Goal: Task Accomplishment & Management: Manage account settings

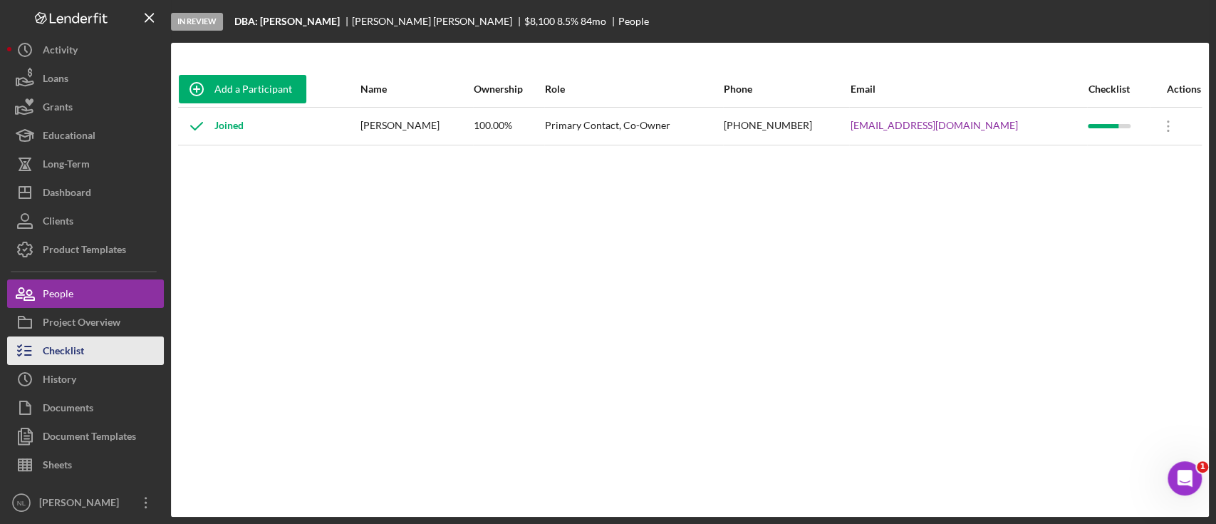
click at [116, 341] on button "Checklist" at bounding box center [85, 350] width 157 height 29
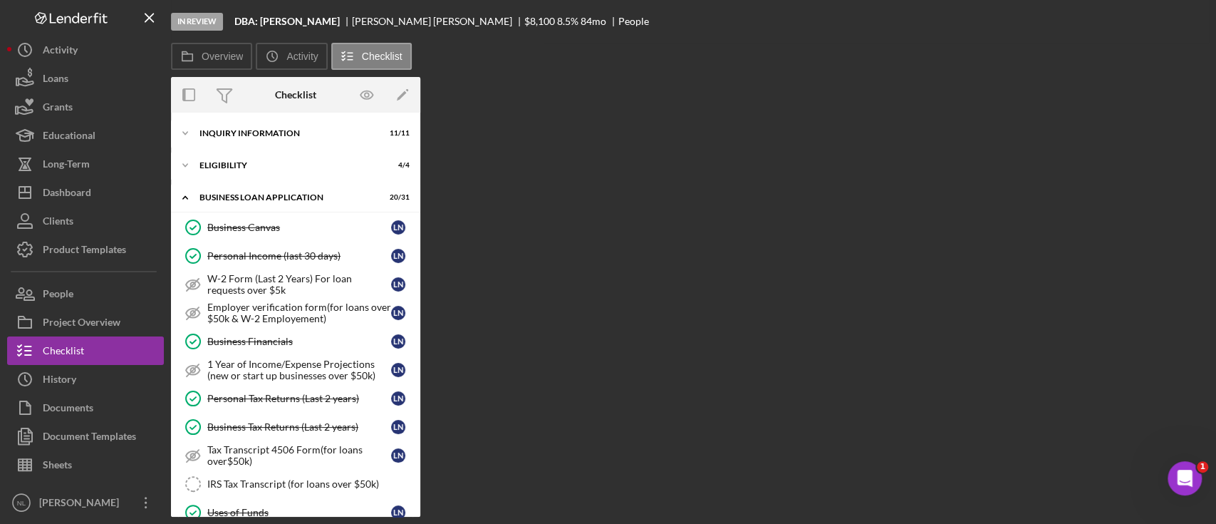
scroll to position [479, 0]
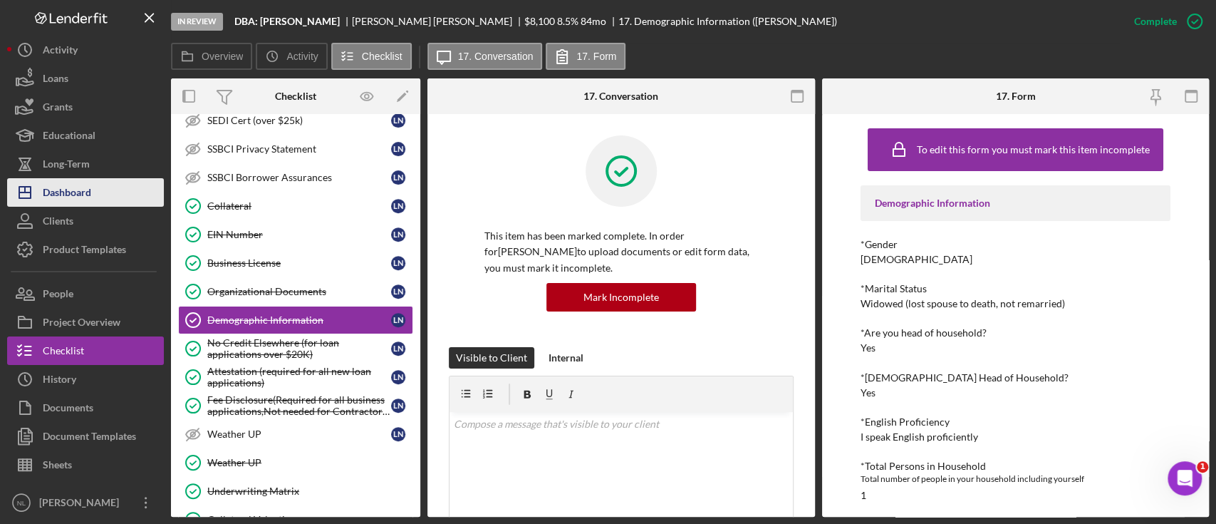
click at [138, 188] on button "Icon/Dashboard Dashboard" at bounding box center [85, 192] width 157 height 29
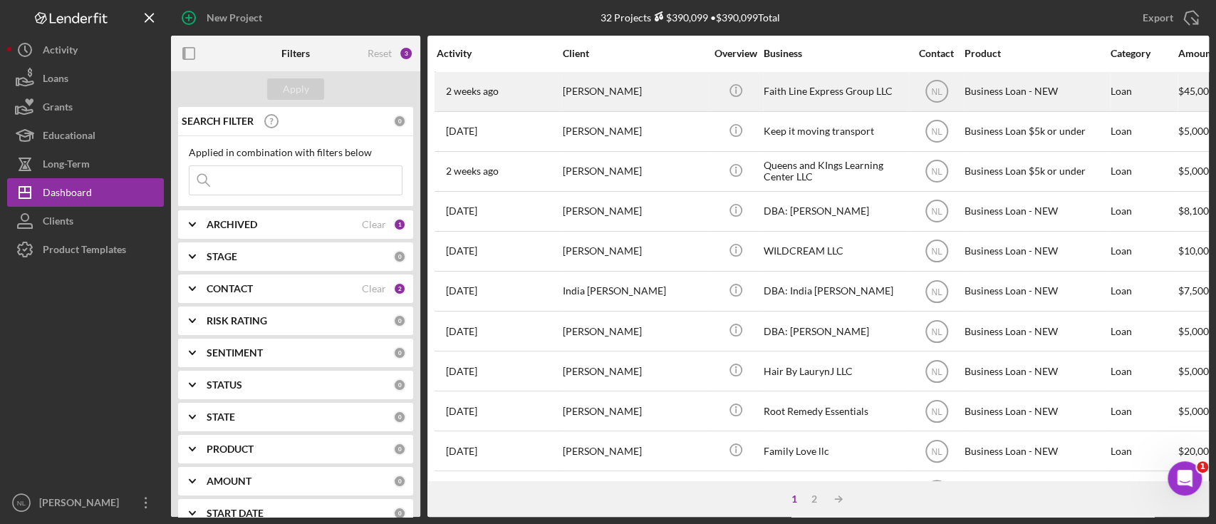
click at [604, 100] on div "[PERSON_NAME]" at bounding box center [634, 92] width 143 height 38
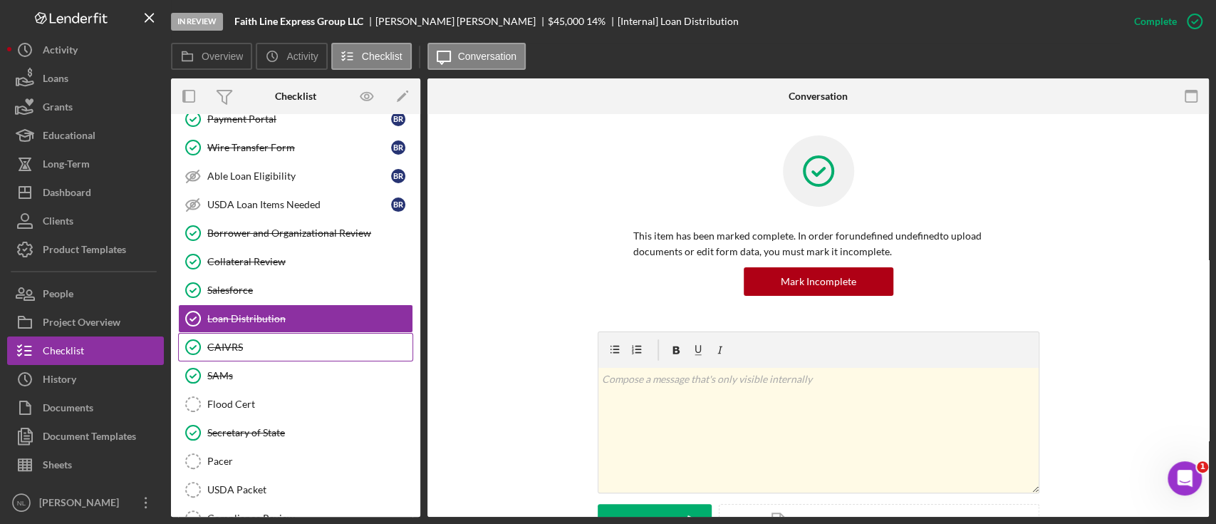
scroll to position [377, 0]
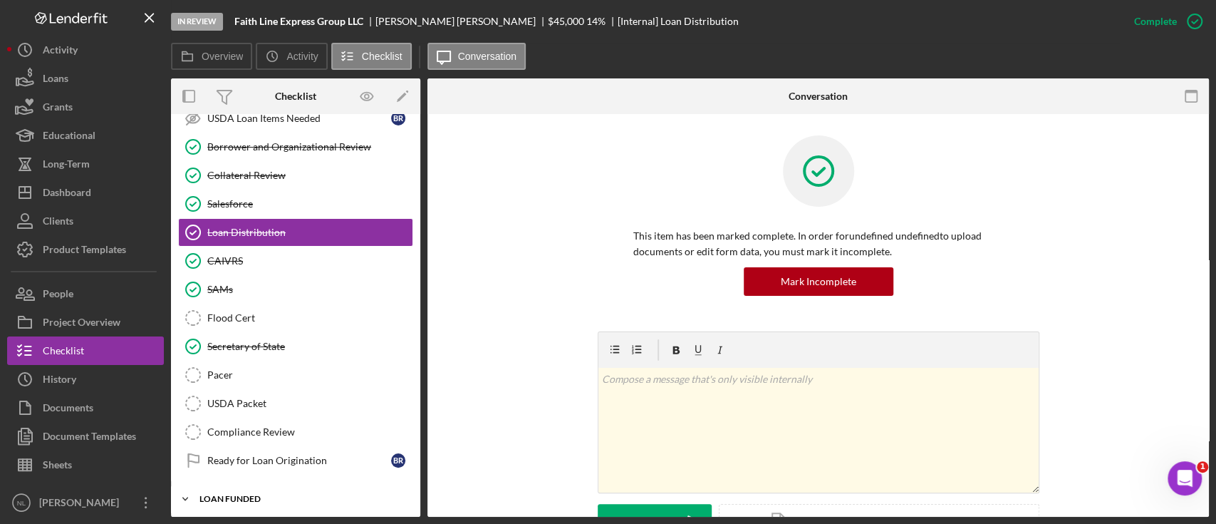
click at [237, 494] on div "LOAN FUNDED" at bounding box center [301, 498] width 203 height 9
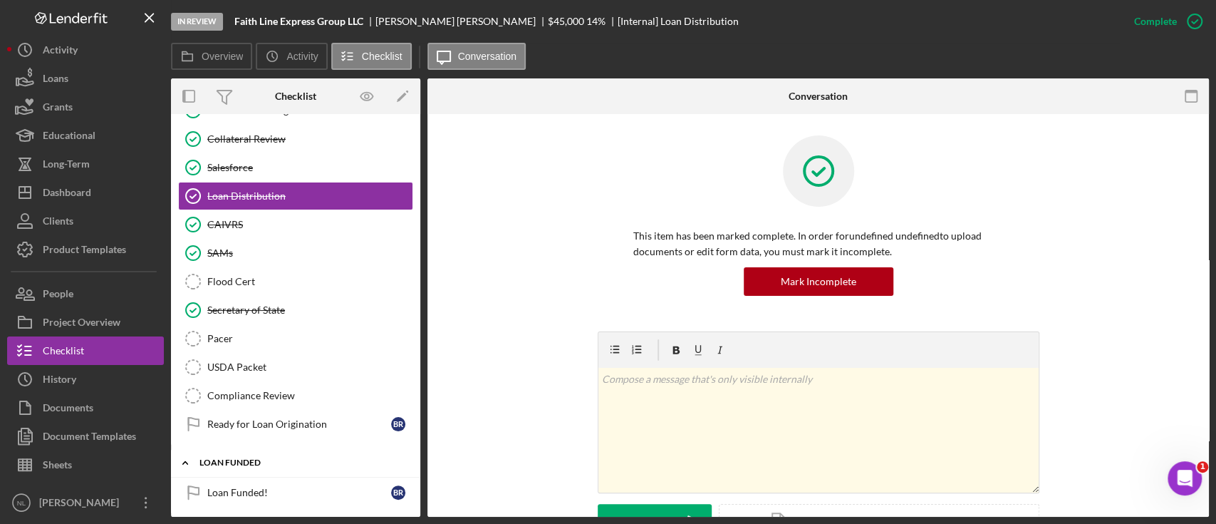
click at [252, 458] on div "LOAN FUNDED" at bounding box center [301, 462] width 203 height 9
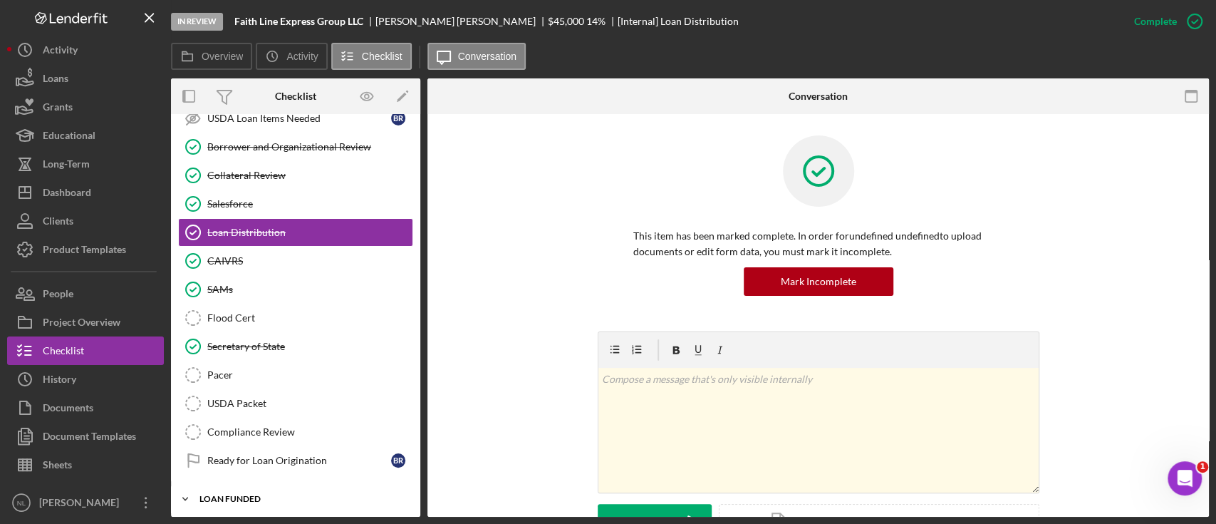
click at [252, 457] on div "Ready for Loan Origination" at bounding box center [299, 460] width 184 height 11
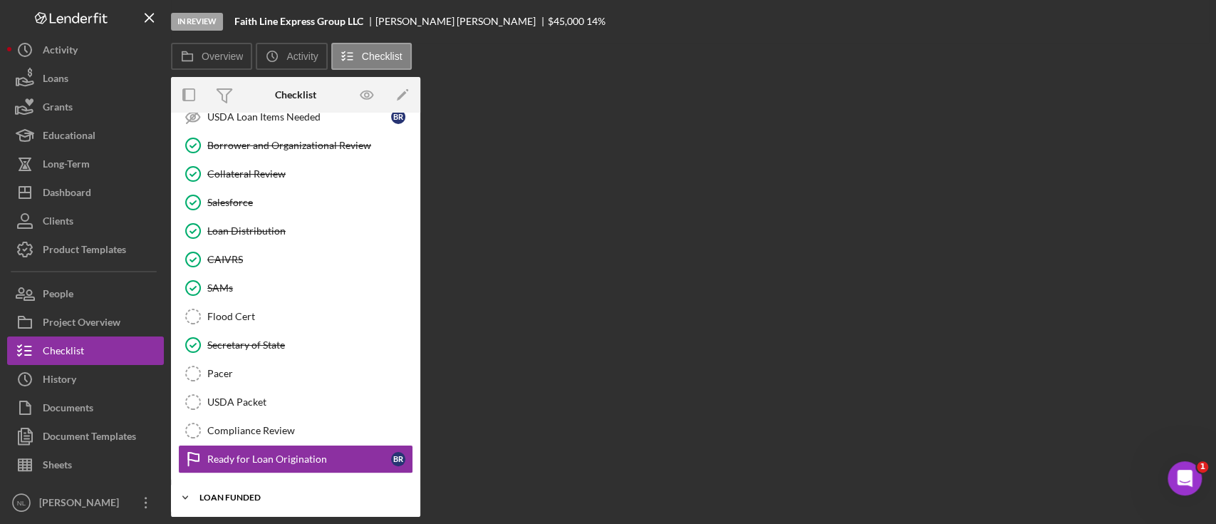
scroll to position [377, 0]
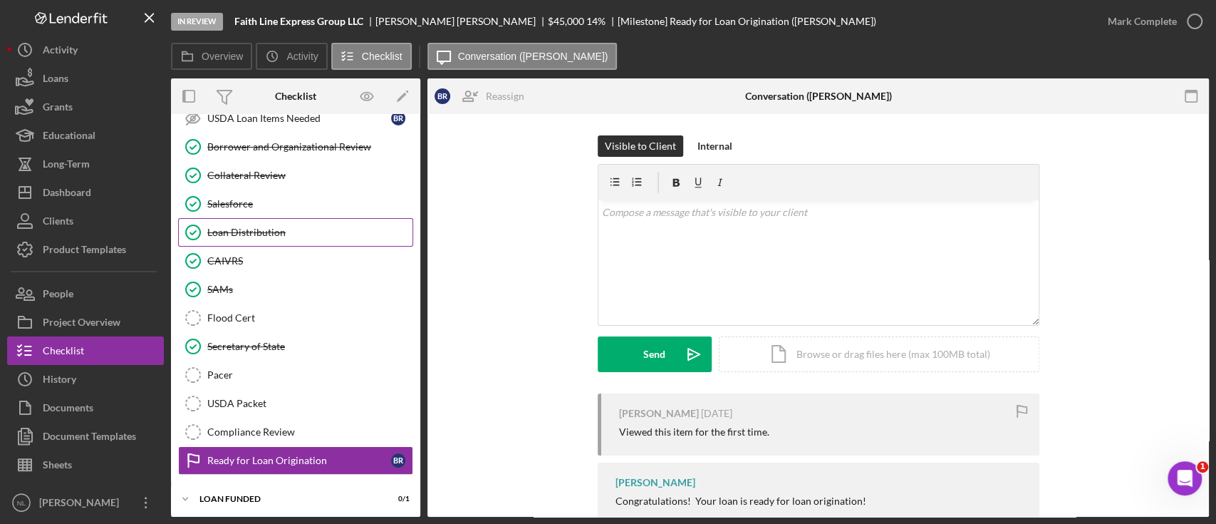
click at [267, 222] on link "Loan Distribution Loan Distribution" at bounding box center [295, 232] width 235 height 29
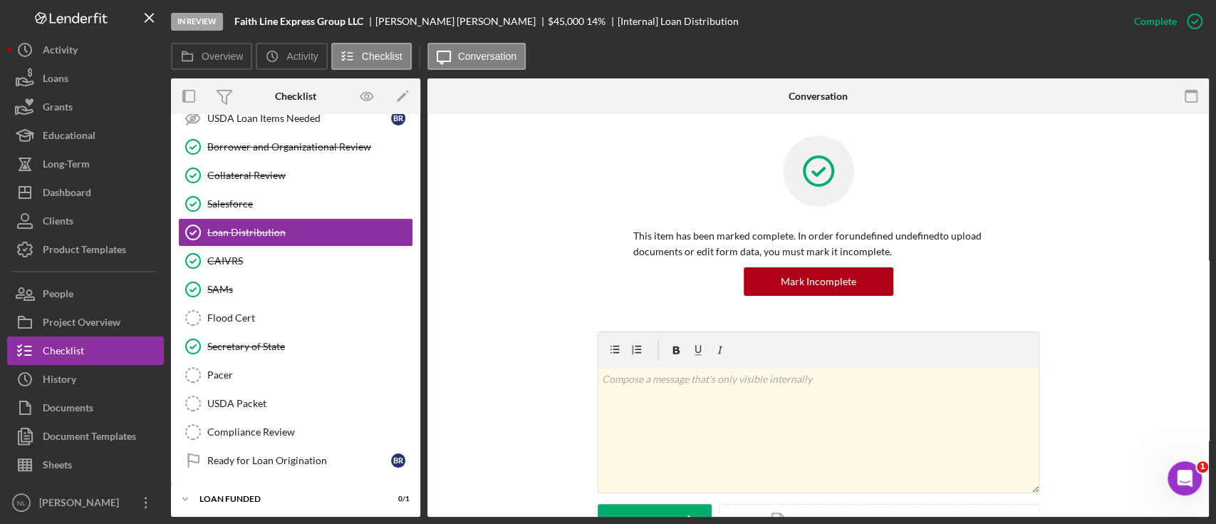
scroll to position [470, 0]
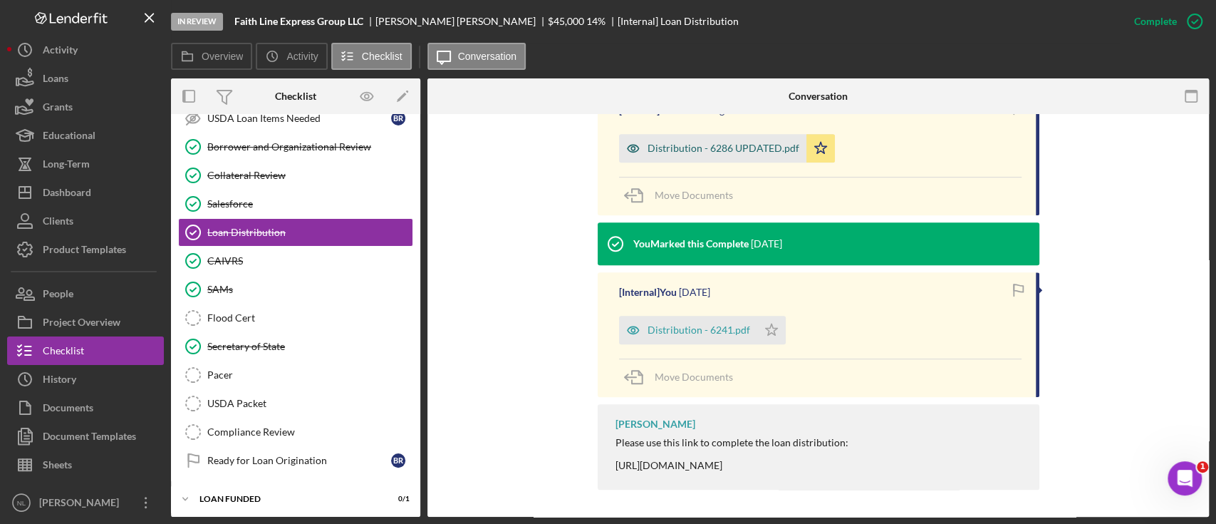
click at [730, 157] on div "Distribution - 6286 UPDATED.pdf" at bounding box center [712, 148] width 187 height 29
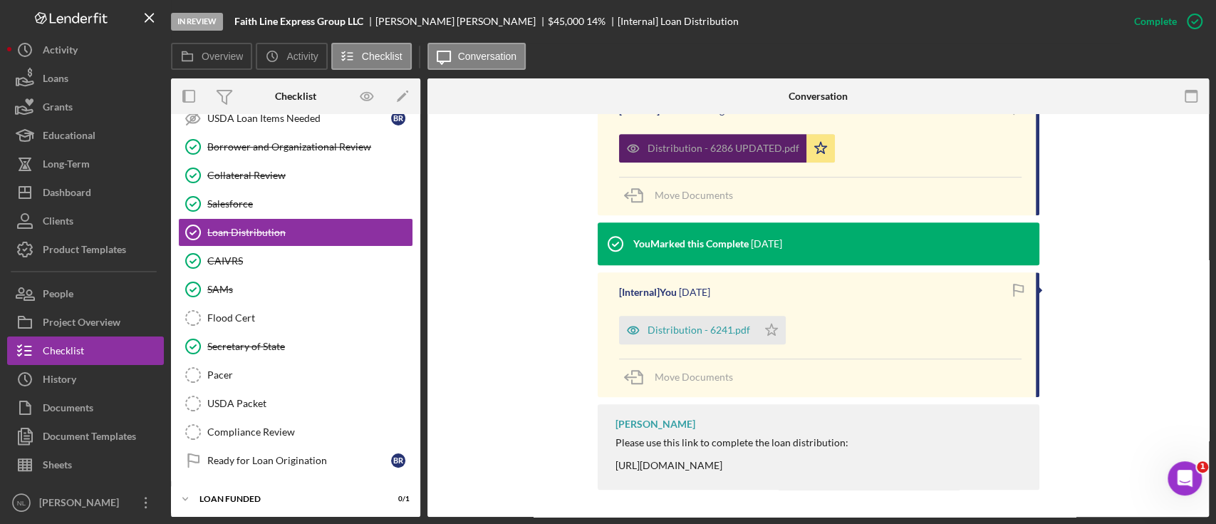
scroll to position [486, 0]
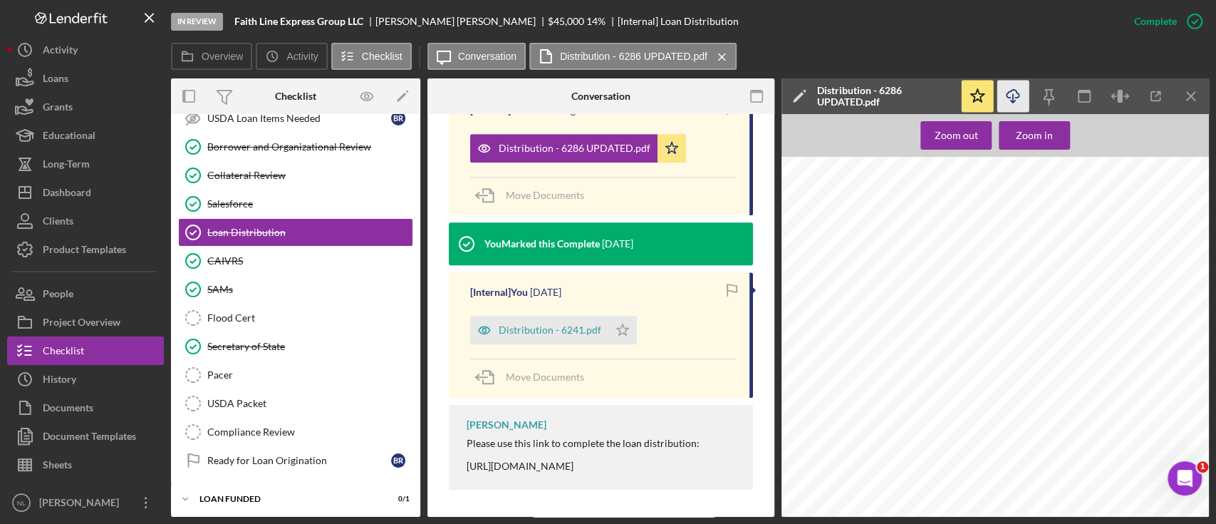
click at [1007, 91] on icon "Icon/Download" at bounding box center [1014, 97] width 32 height 32
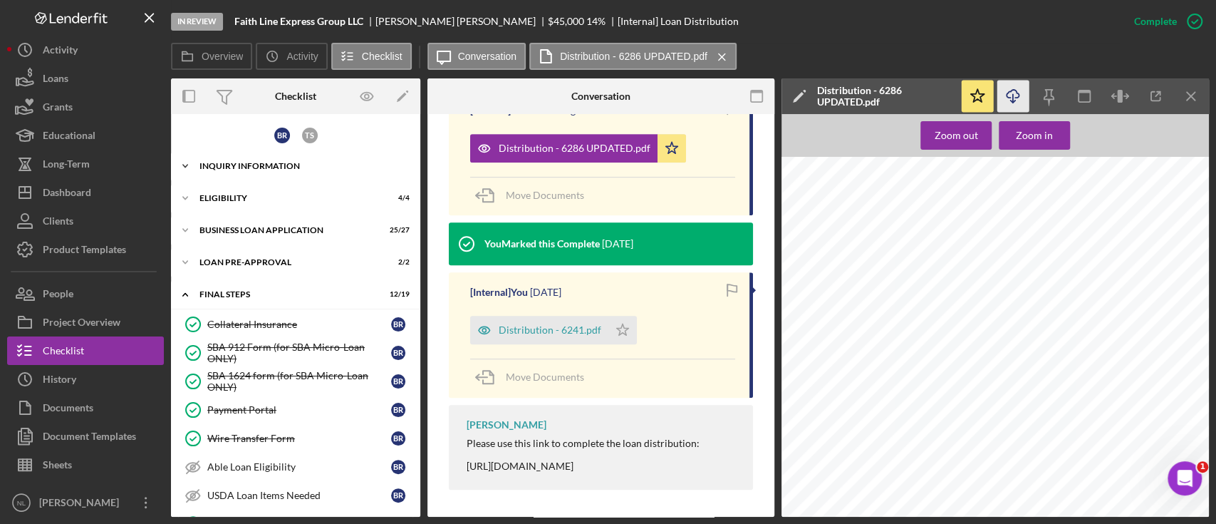
click at [291, 170] on div "Icon/Expander INQUIRY INFORMATION 10 / 11" at bounding box center [295, 166] width 249 height 29
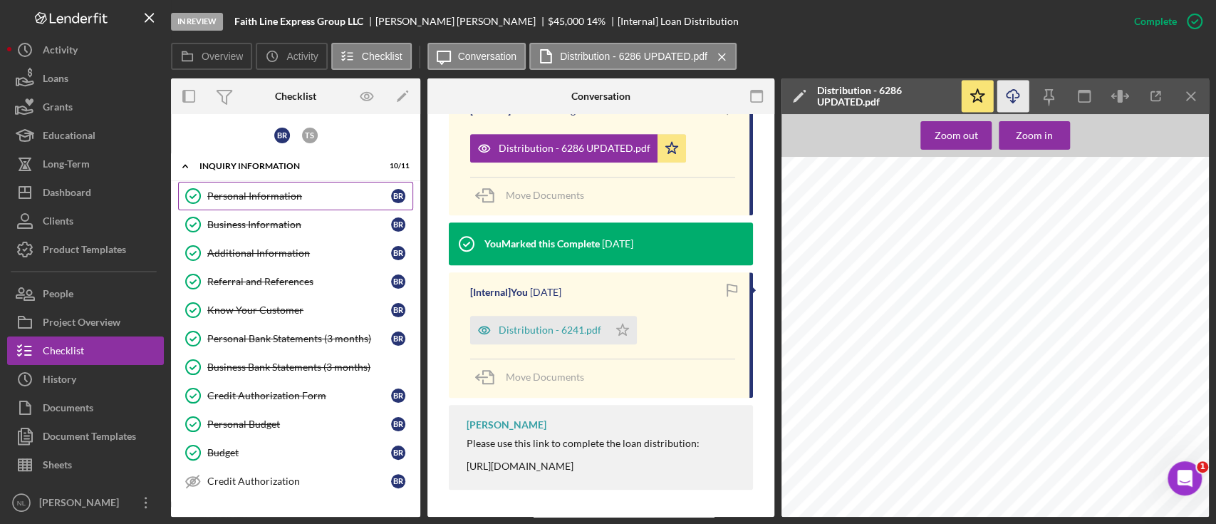
click at [243, 207] on link "Personal Information Personal Information B R" at bounding box center [295, 196] width 235 height 29
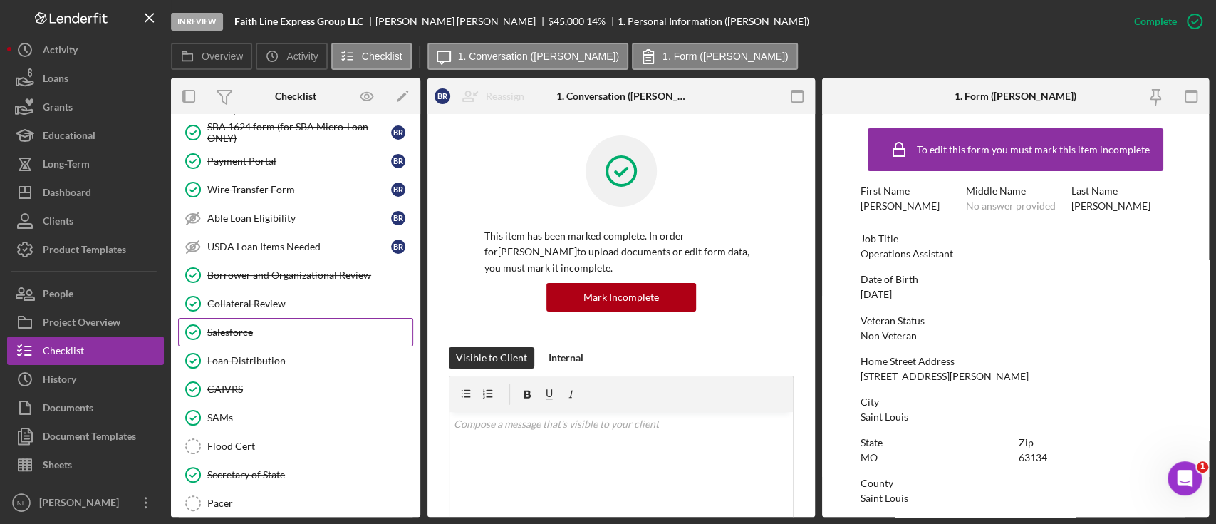
scroll to position [696, 0]
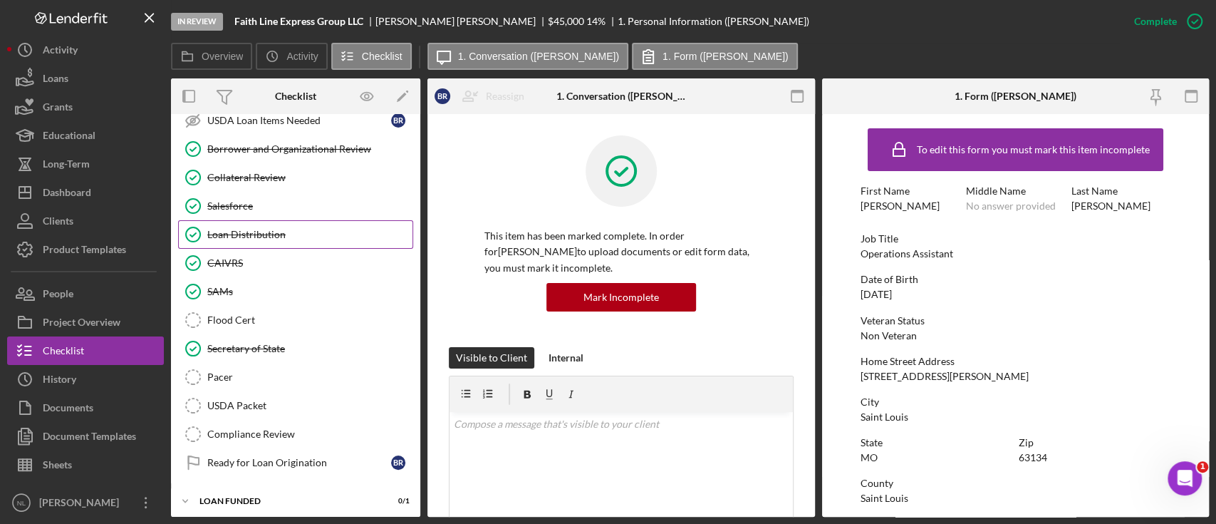
click at [265, 242] on link "Loan Distribution Loan Distribution" at bounding box center [295, 234] width 235 height 29
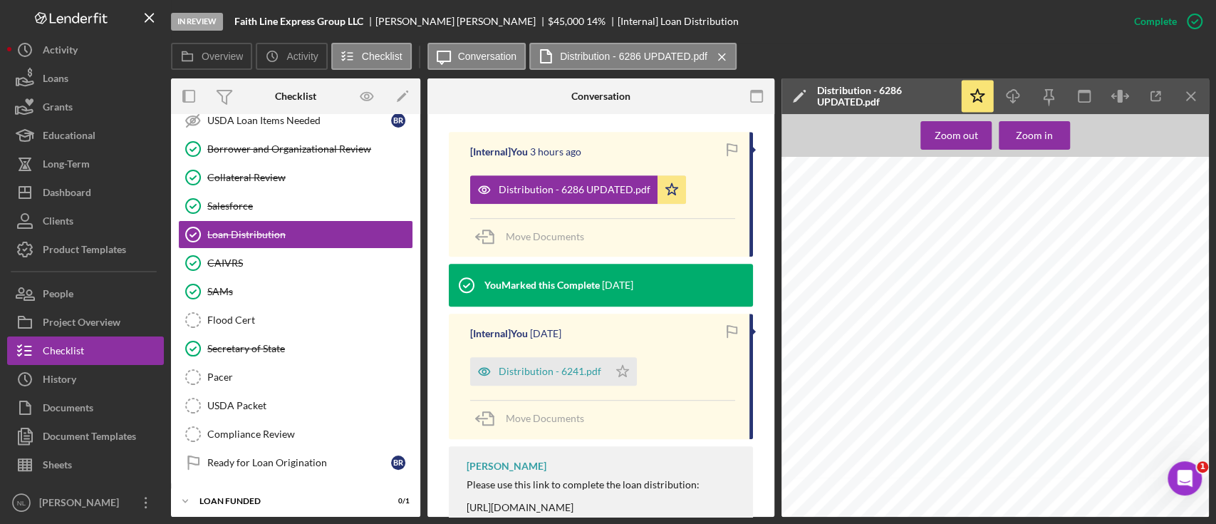
scroll to position [807, 0]
click at [1181, 95] on icon "Icon/Menu Close" at bounding box center [1192, 97] width 32 height 32
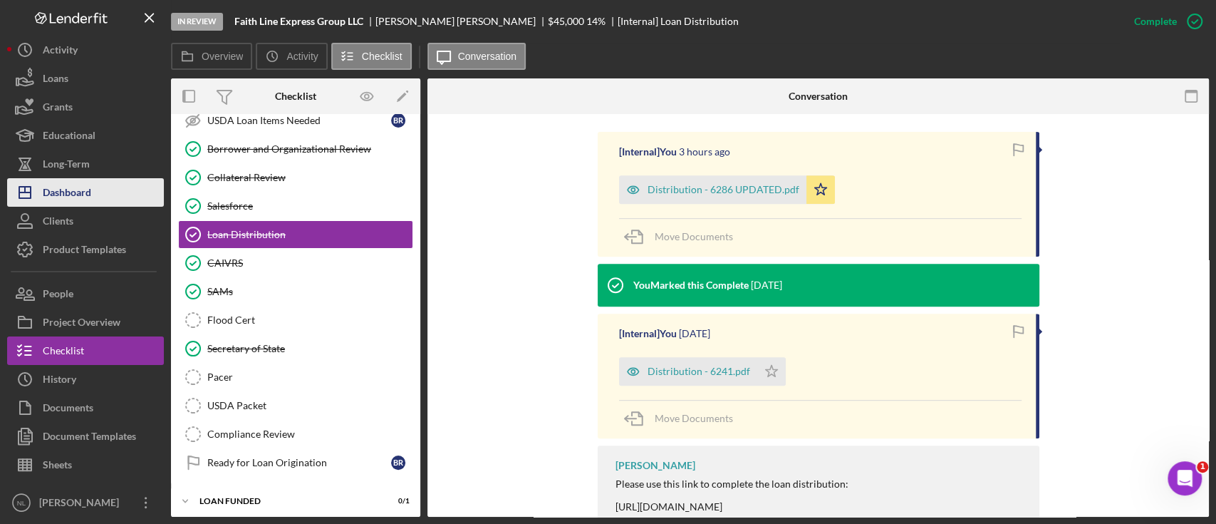
click at [102, 190] on button "Icon/Dashboard Dashboard" at bounding box center [85, 192] width 157 height 29
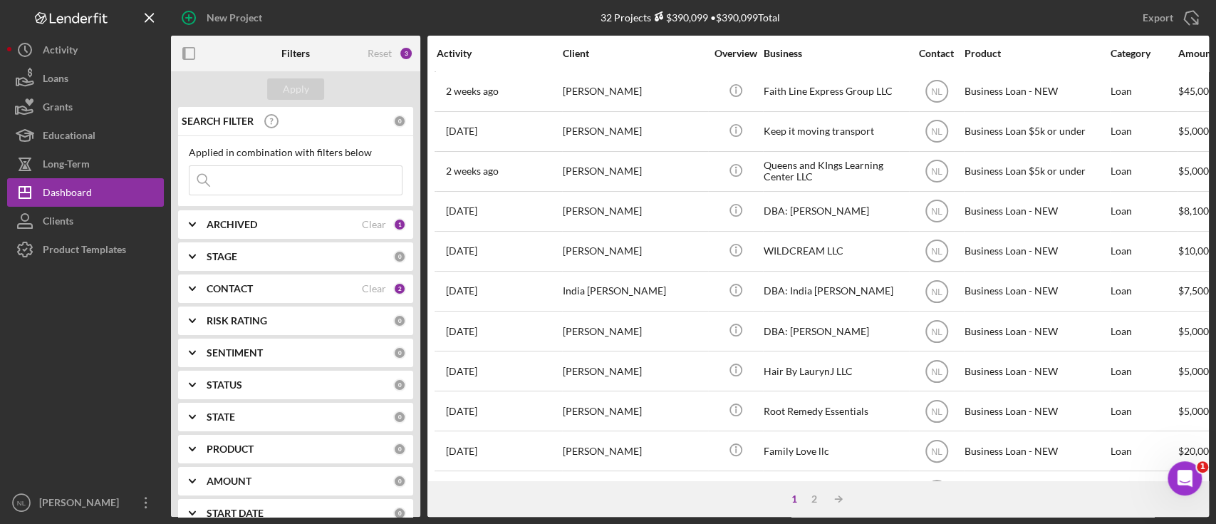
click at [306, 173] on input at bounding box center [296, 180] width 212 height 29
type input "i"
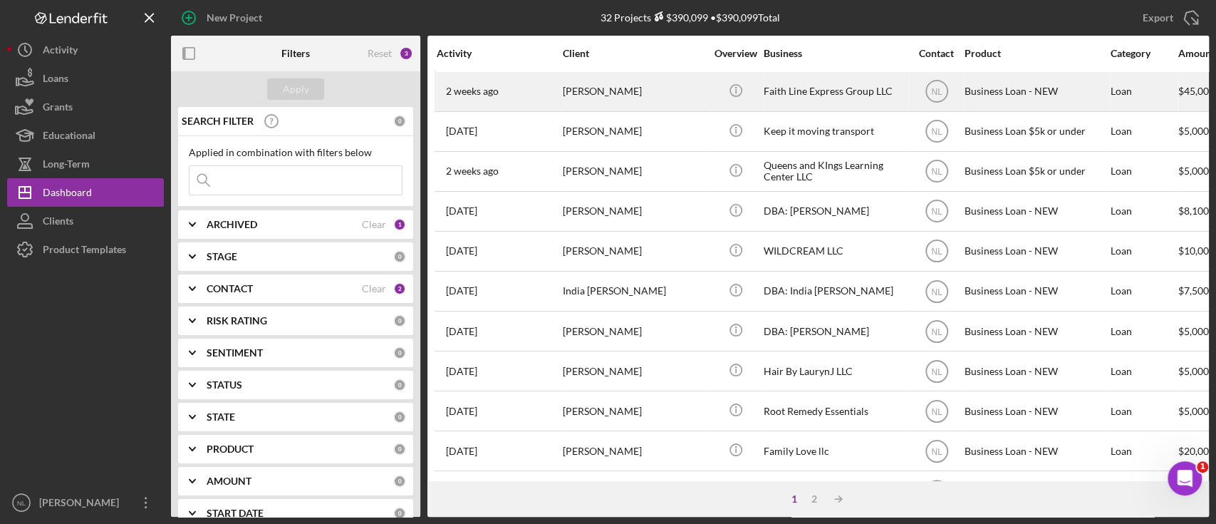
click at [502, 94] on div "[DATE] [PERSON_NAME]" at bounding box center [499, 92] width 125 height 38
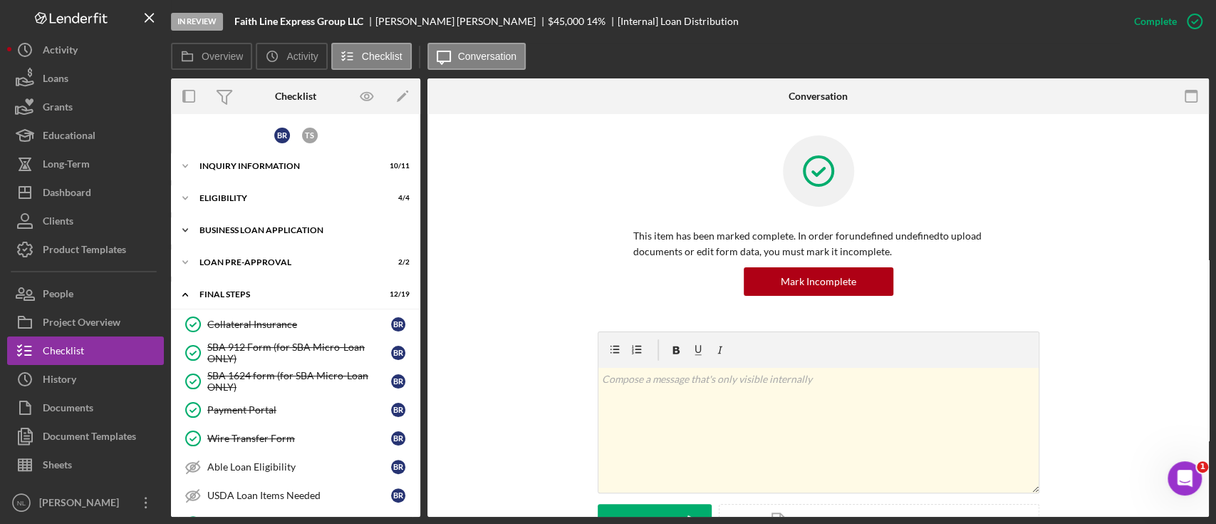
click at [269, 230] on div "BUSINESS LOAN APPLICATION" at bounding box center [301, 230] width 203 height 9
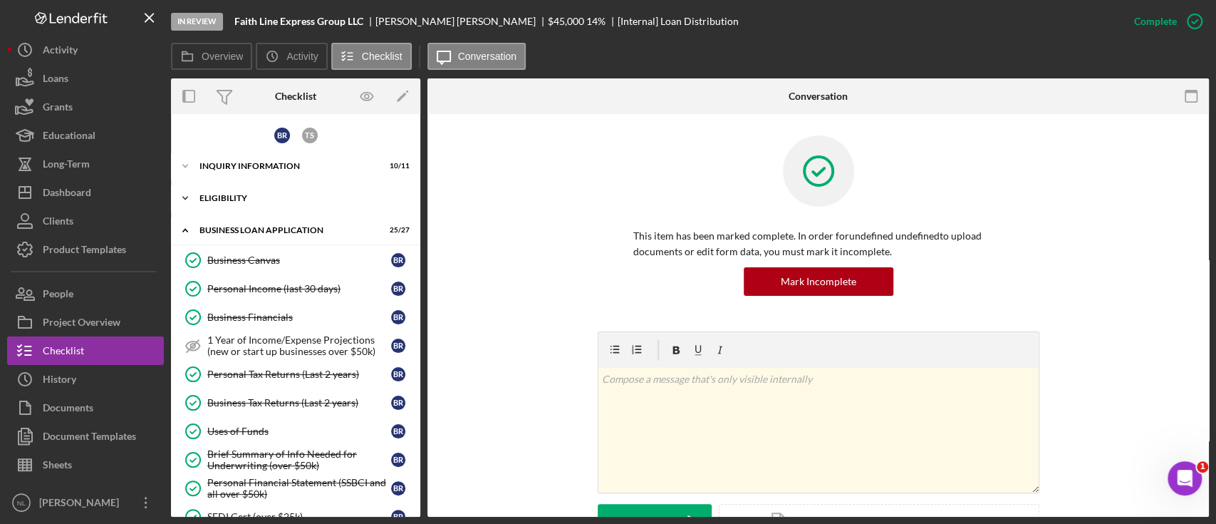
click at [251, 205] on div "Icon/Expander ELIGIBILITY 4 / 4" at bounding box center [295, 198] width 249 height 29
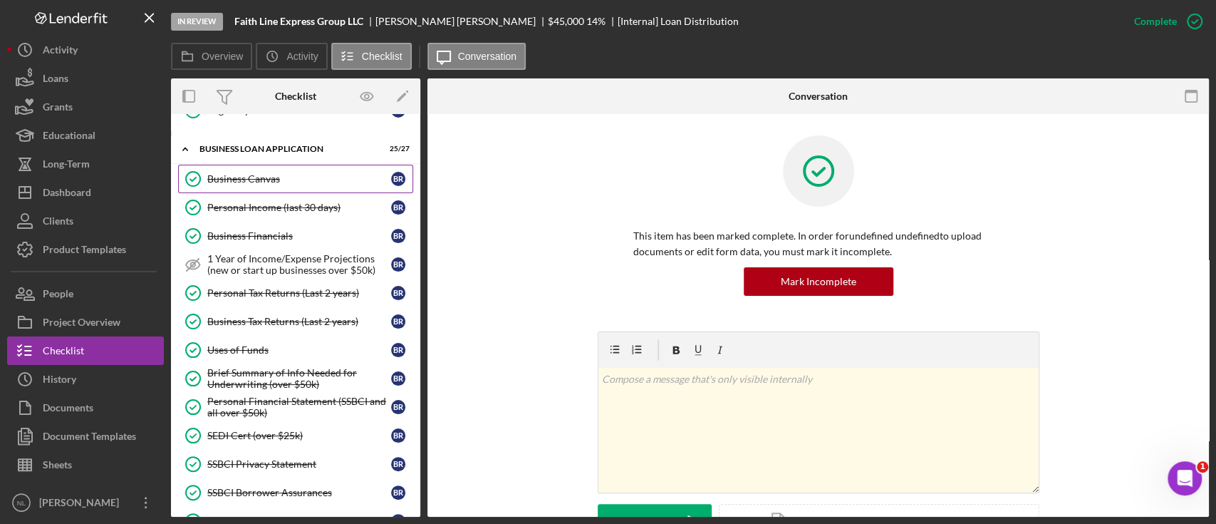
scroll to position [409, 0]
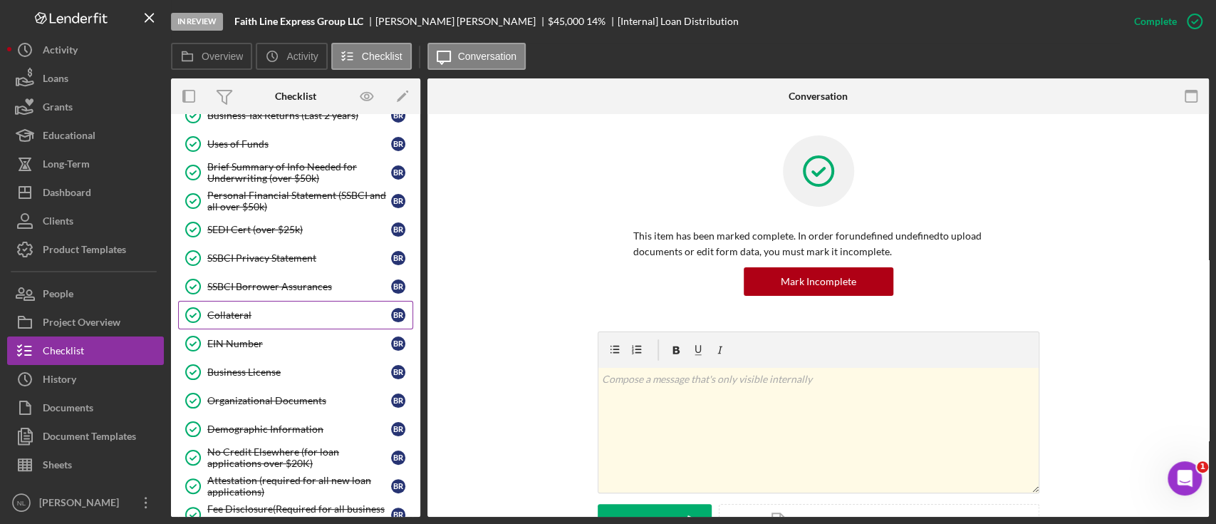
click at [250, 309] on div "Collateral" at bounding box center [299, 314] width 184 height 11
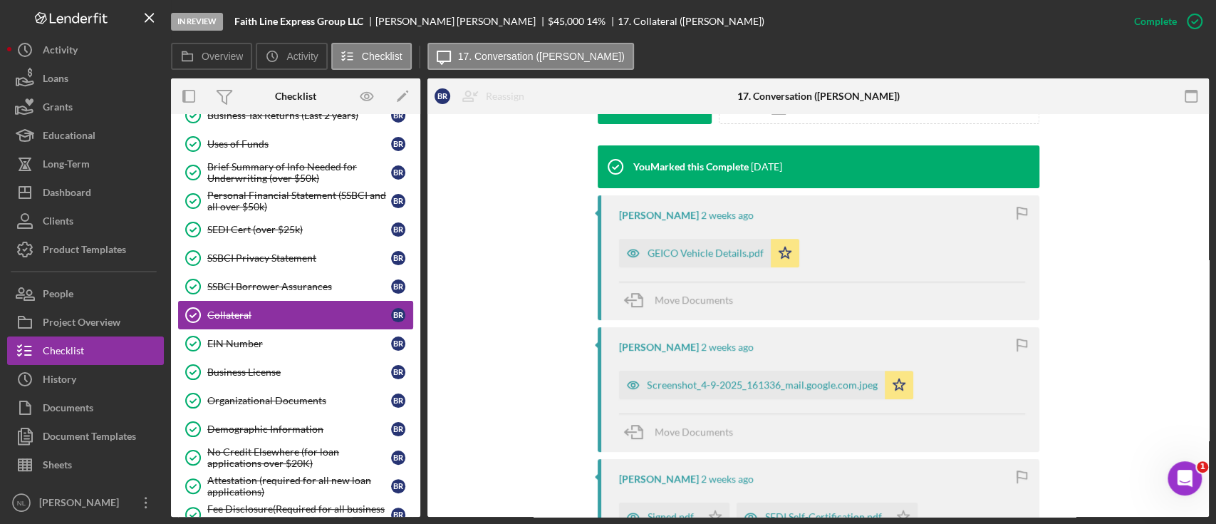
scroll to position [496, 0]
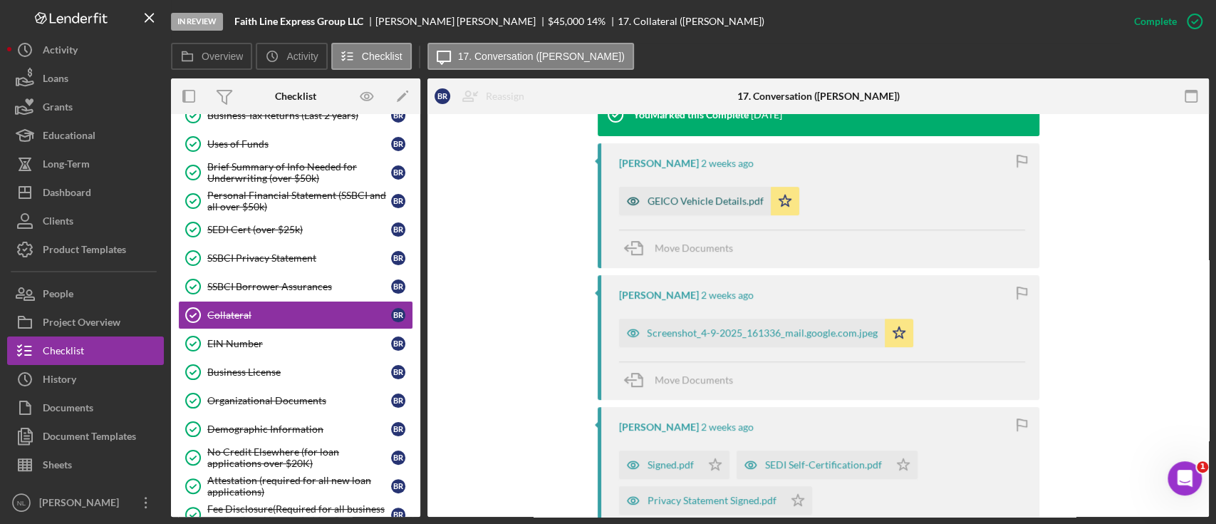
click at [698, 203] on div "GEICO Vehicle Details.pdf" at bounding box center [706, 200] width 116 height 11
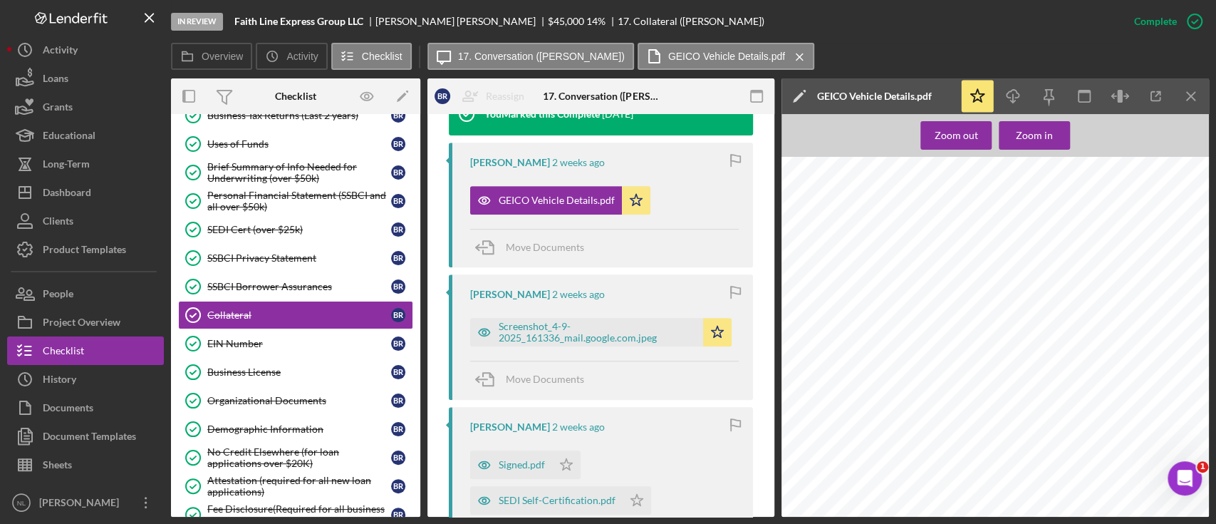
scroll to position [1066, 0]
click at [606, 338] on div "Screenshot_4-9-2025_161336_mail.google.com.jpeg" at bounding box center [597, 332] width 197 height 23
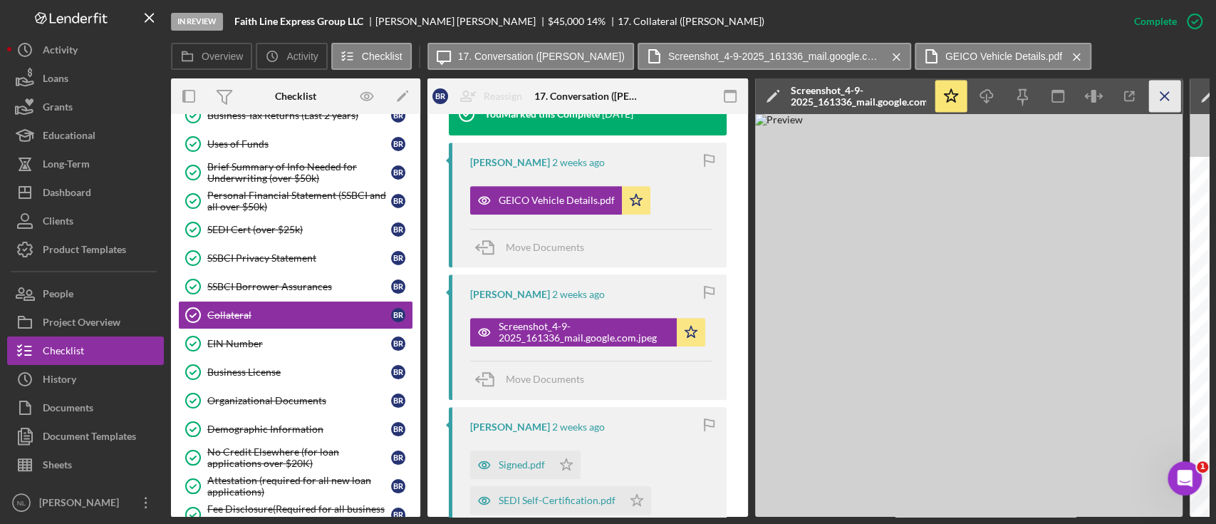
click at [1161, 100] on line "button" at bounding box center [1165, 96] width 8 height 8
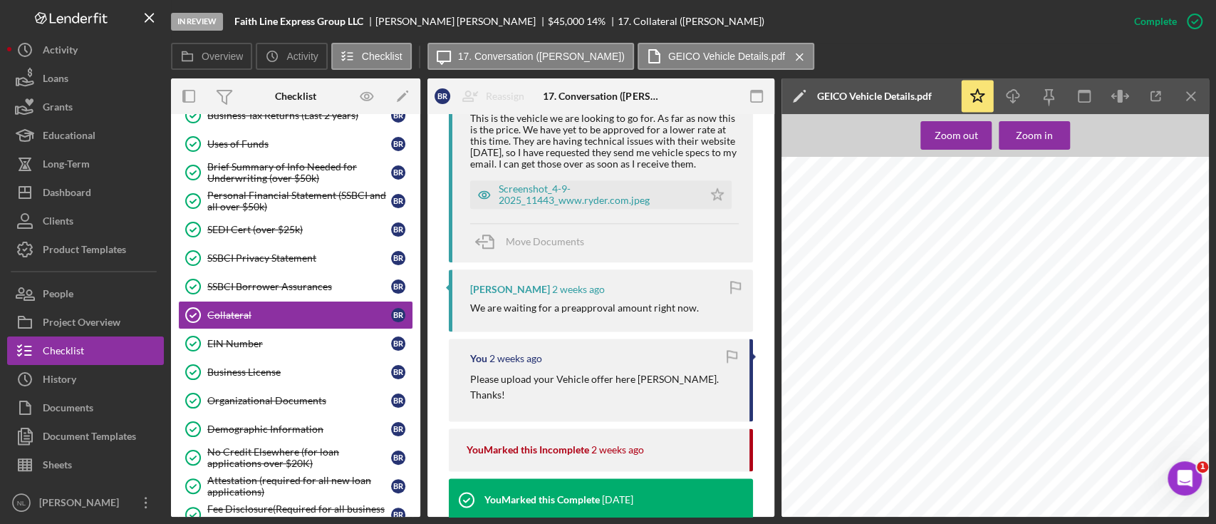
scroll to position [1020, 0]
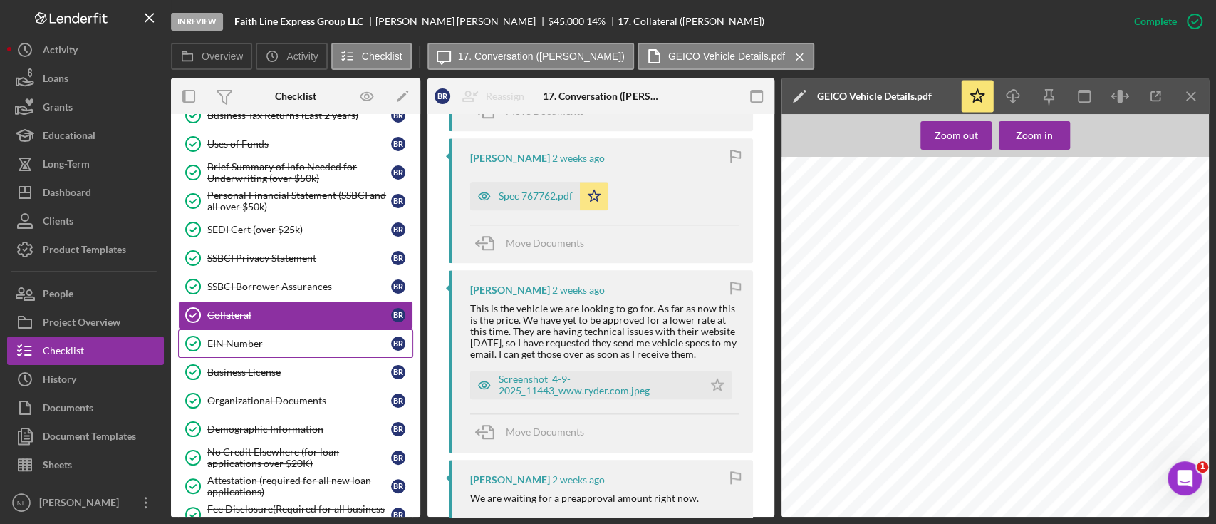
click at [370, 338] on div "EIN Number" at bounding box center [299, 343] width 184 height 11
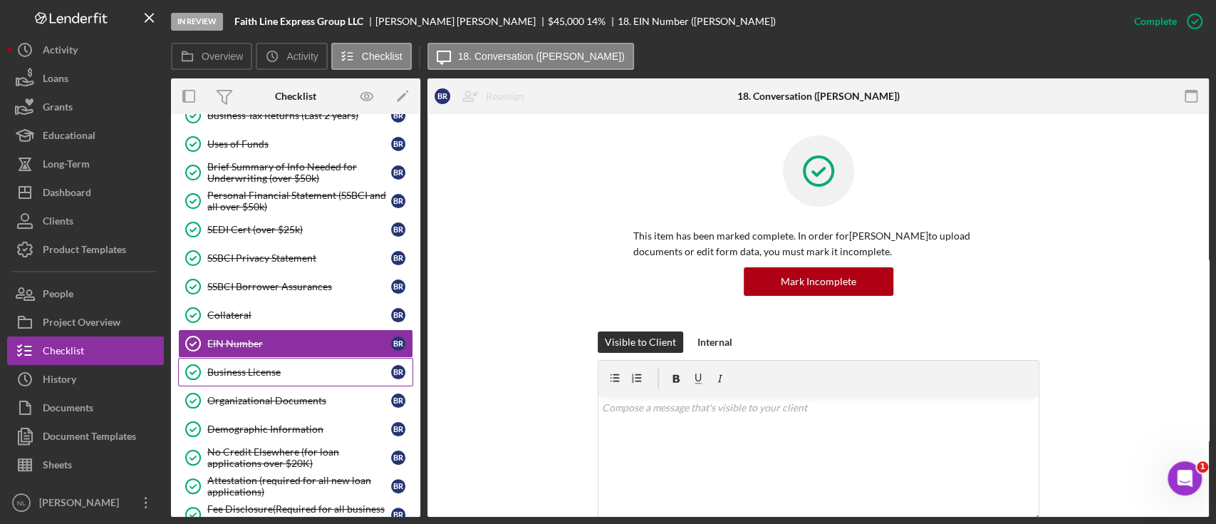
click at [318, 366] on div "Business License" at bounding box center [299, 371] width 184 height 11
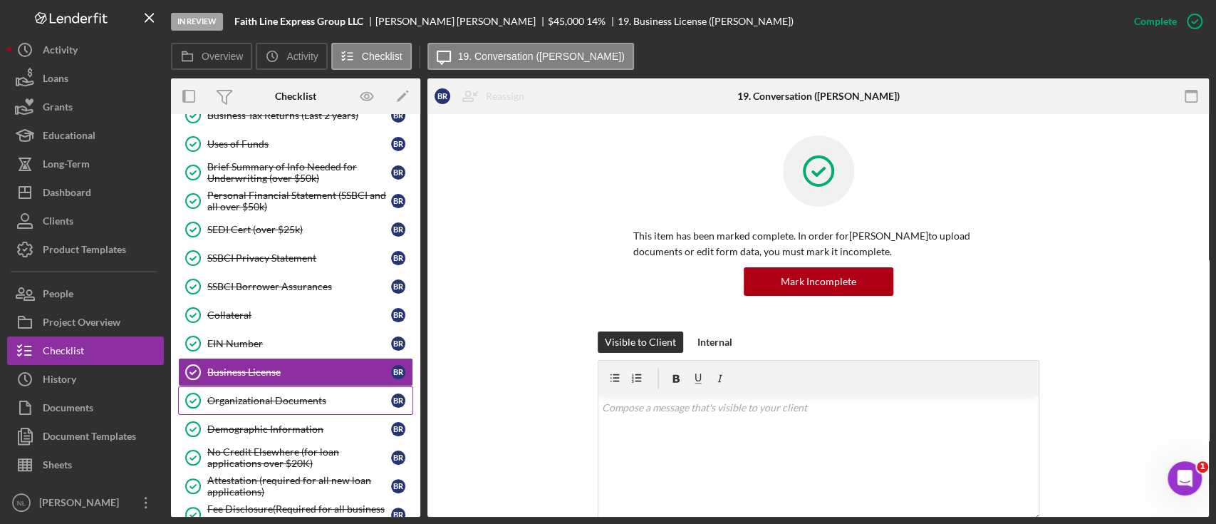
click at [296, 406] on link "Organizational Documents Organizational Documents B R" at bounding box center [295, 400] width 235 height 29
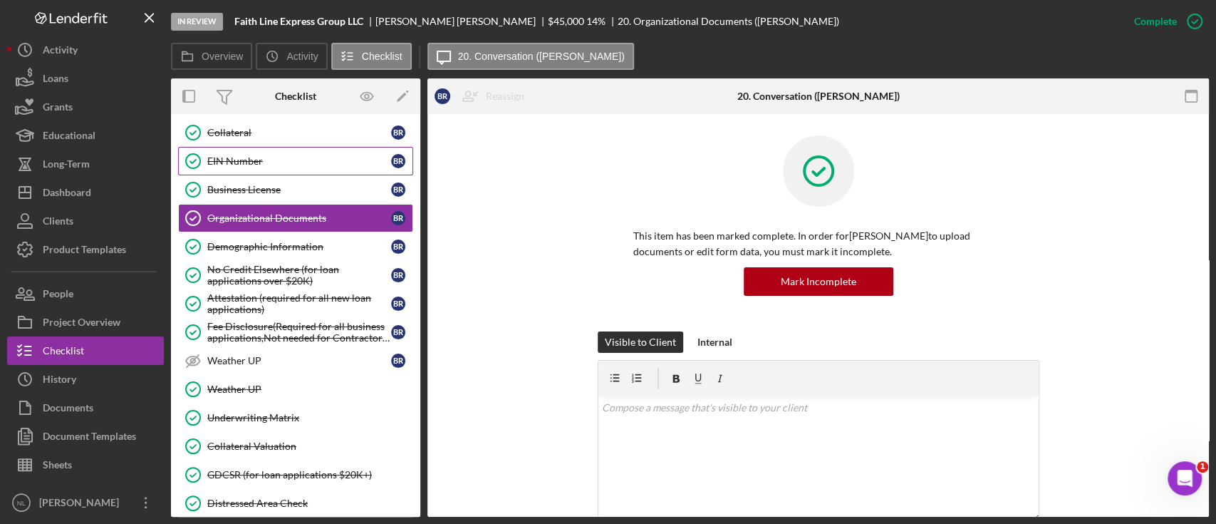
scroll to position [519, 0]
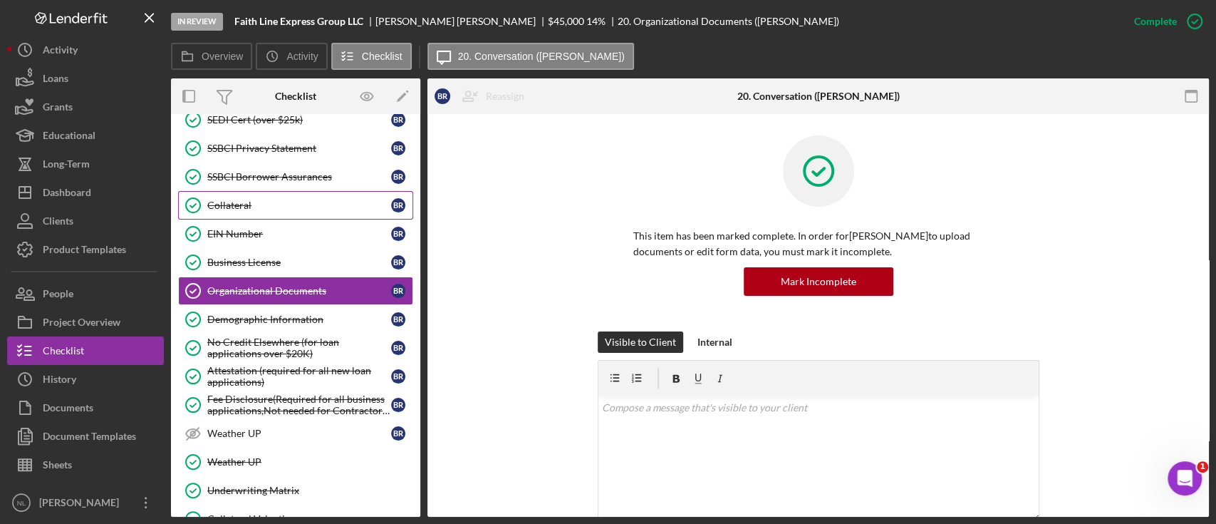
click at [263, 201] on div "Collateral" at bounding box center [299, 205] width 184 height 11
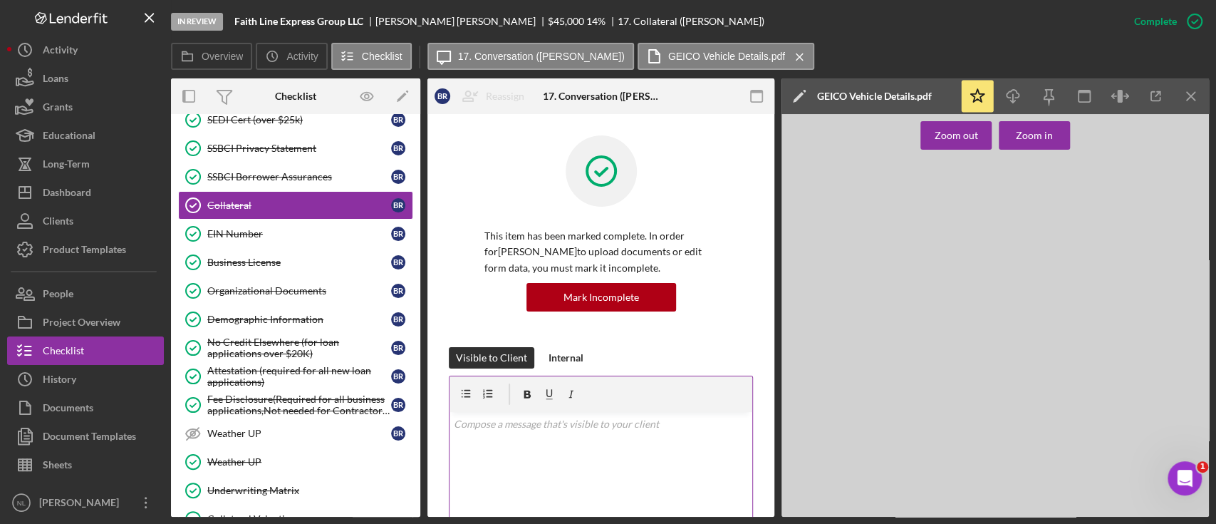
scroll to position [529, 0]
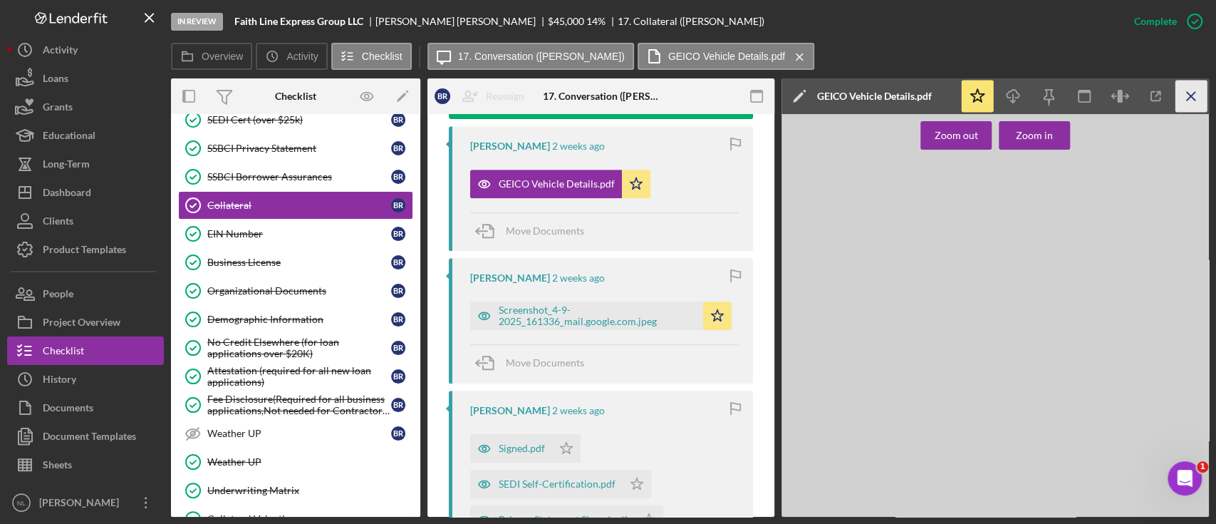
click at [1201, 95] on icon "Icon/Menu Close" at bounding box center [1192, 97] width 32 height 32
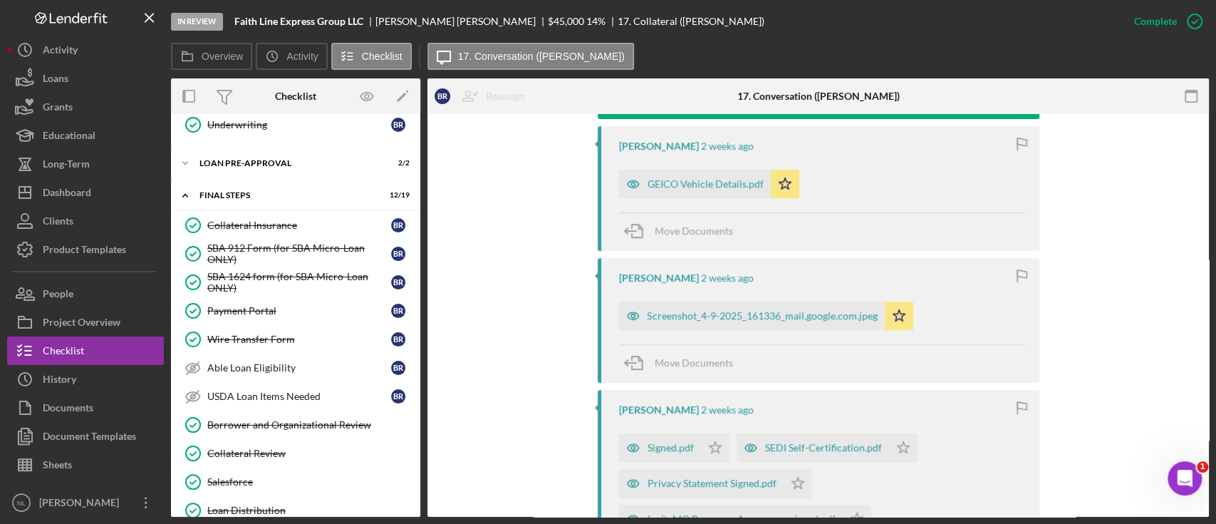
scroll to position [987, 0]
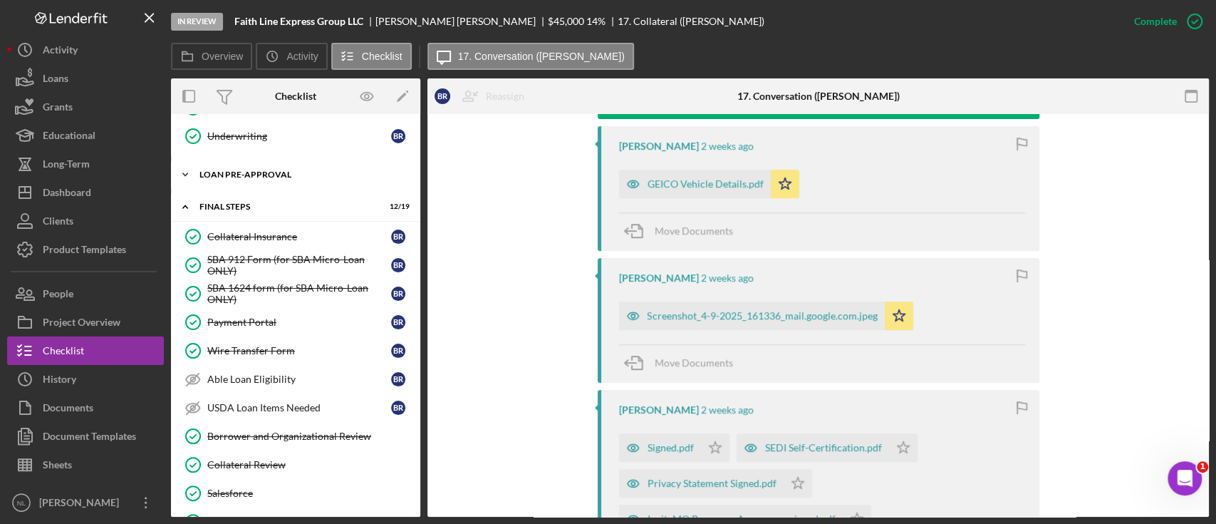
click at [278, 171] on div "LOAN PRE-APPROVAL" at bounding box center [301, 174] width 203 height 9
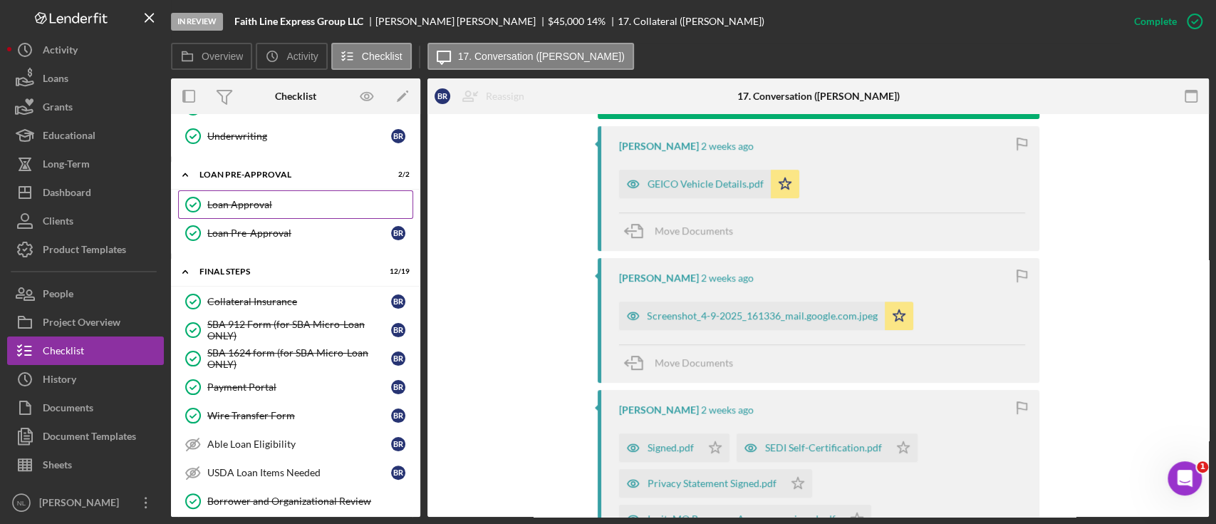
click at [282, 200] on div "Loan Approval" at bounding box center [309, 204] width 205 height 11
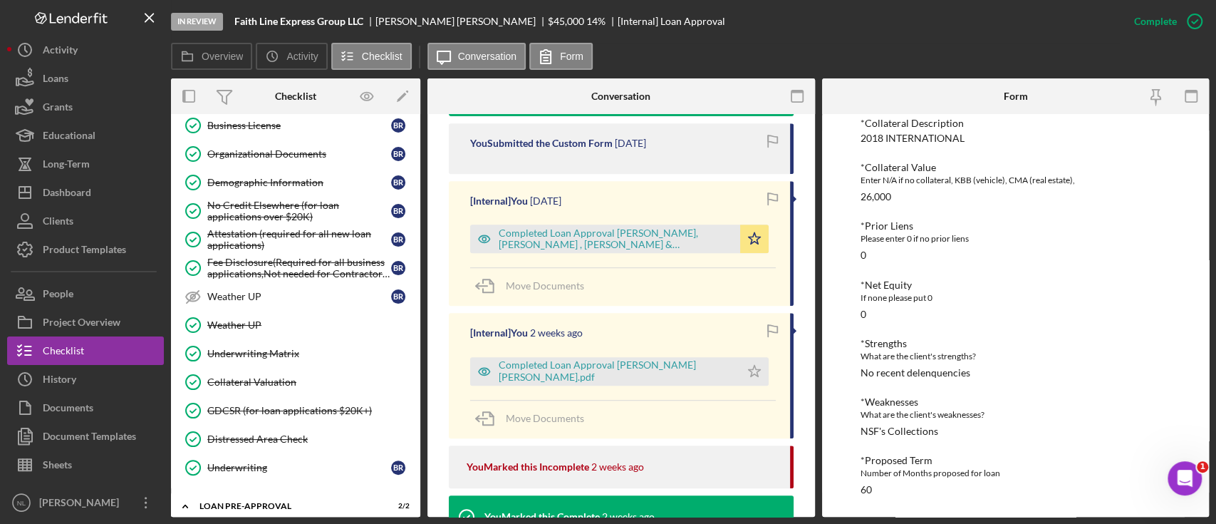
scroll to position [483, 0]
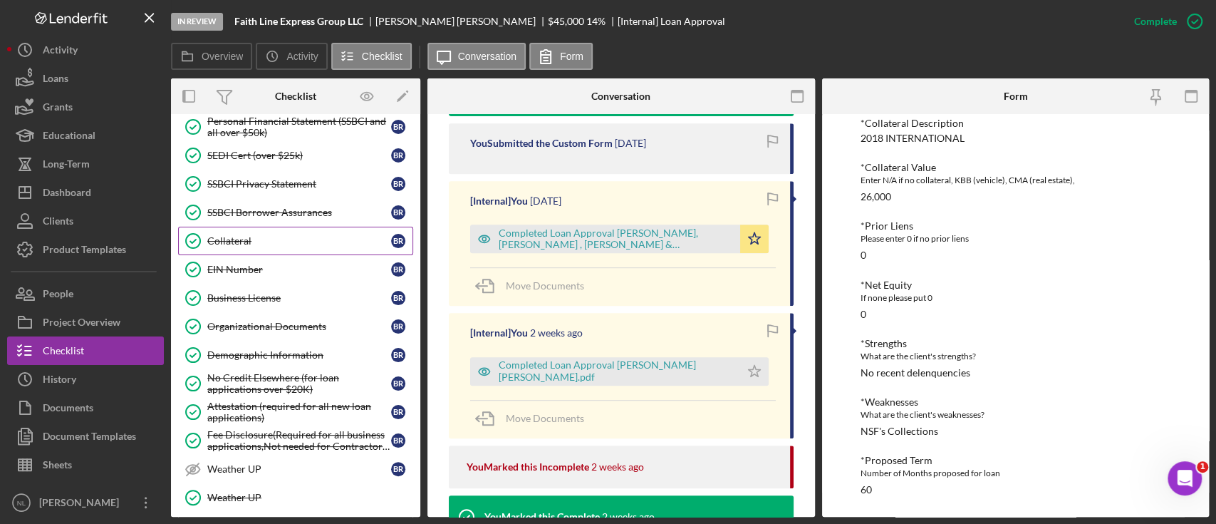
click at [269, 235] on div "Collateral" at bounding box center [299, 240] width 184 height 11
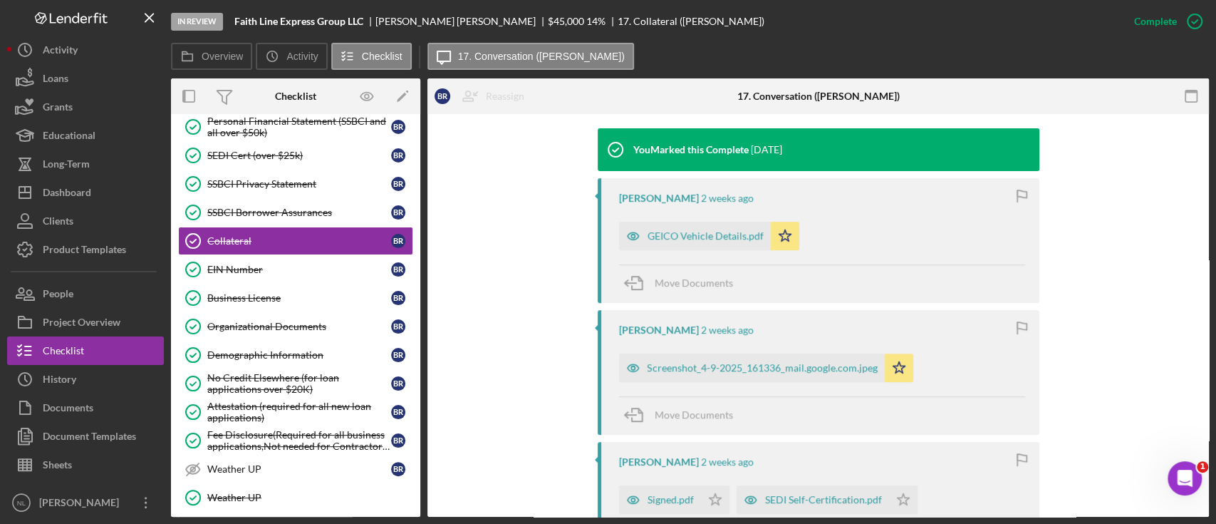
scroll to position [462, 0]
click at [724, 372] on div "Screenshot_4-9-2025_161336_mail.google.com.jpeg" at bounding box center [763, 366] width 230 height 11
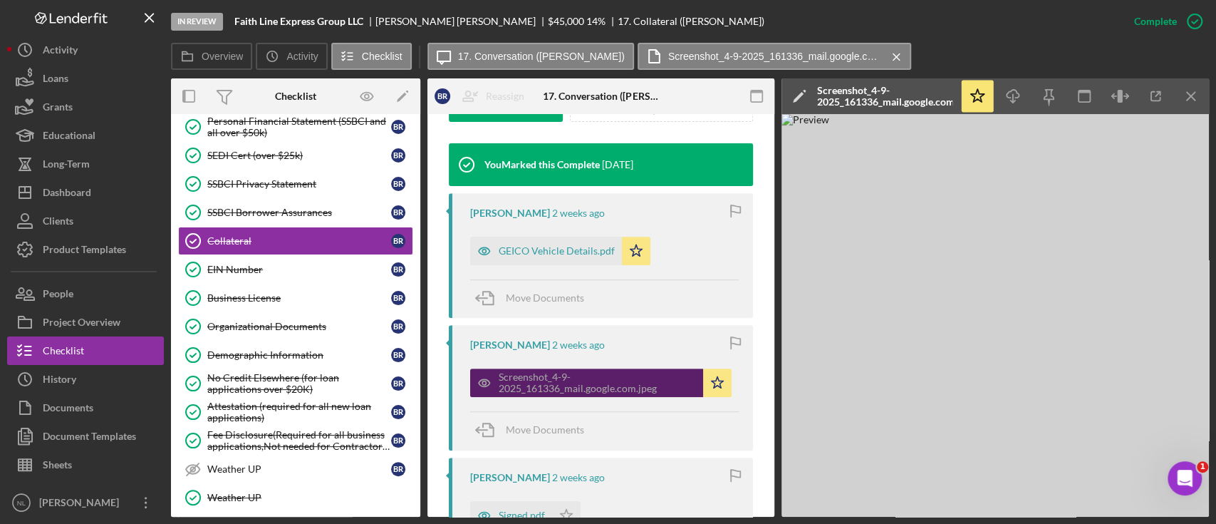
scroll to position [477, 0]
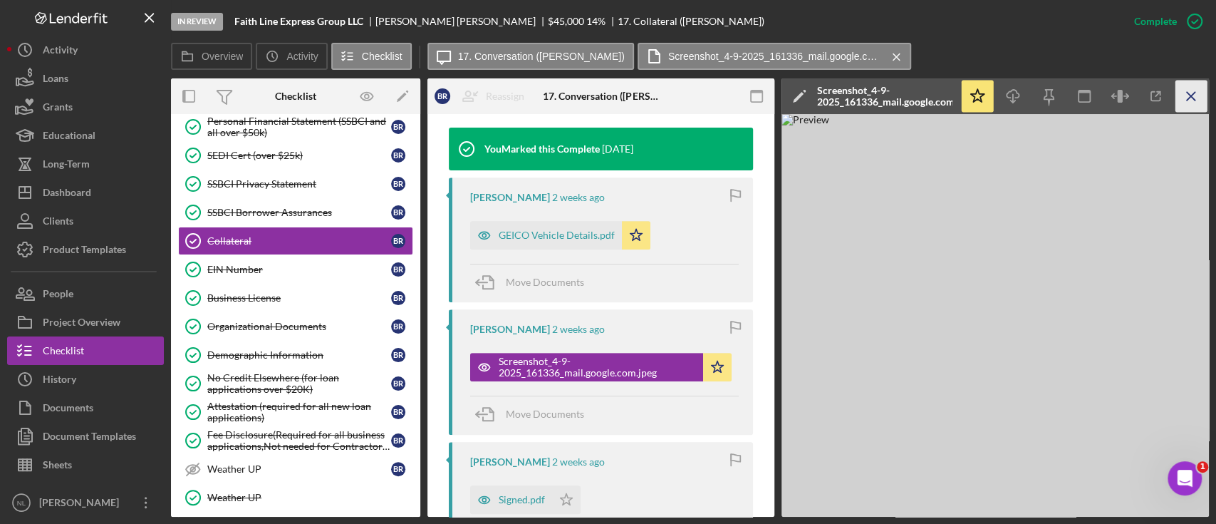
click at [1187, 105] on icon "Icon/Menu Close" at bounding box center [1192, 97] width 32 height 32
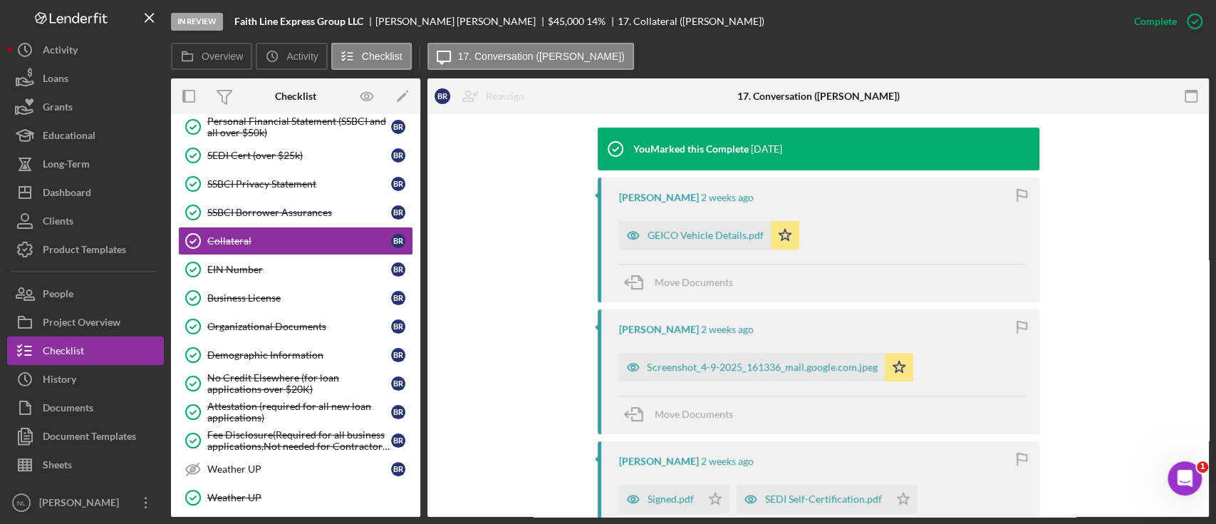
scroll to position [708, 0]
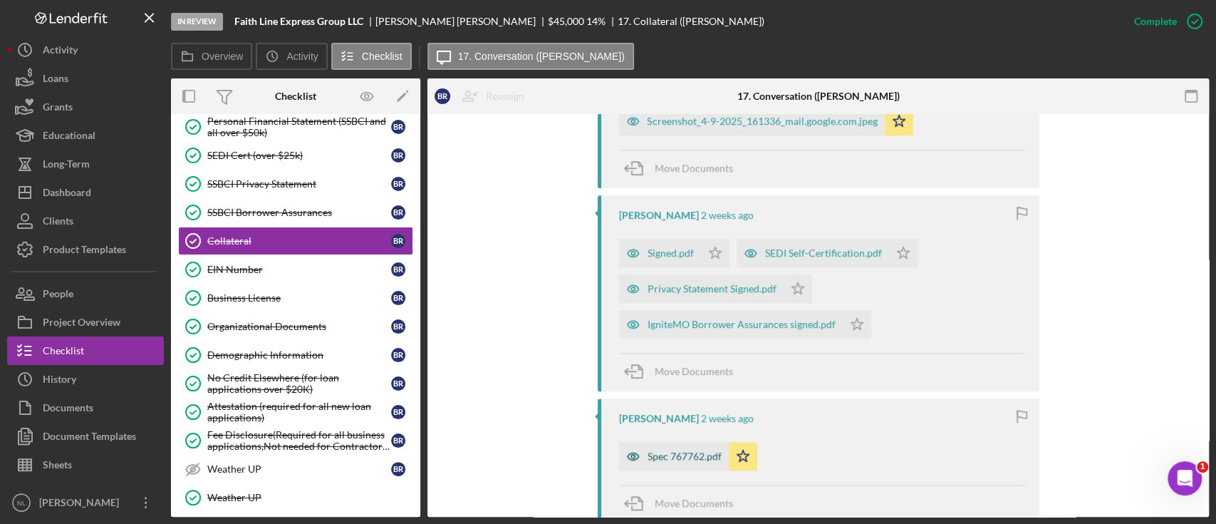
click at [661, 445] on div "Spec 767762.pdf" at bounding box center [674, 456] width 110 height 29
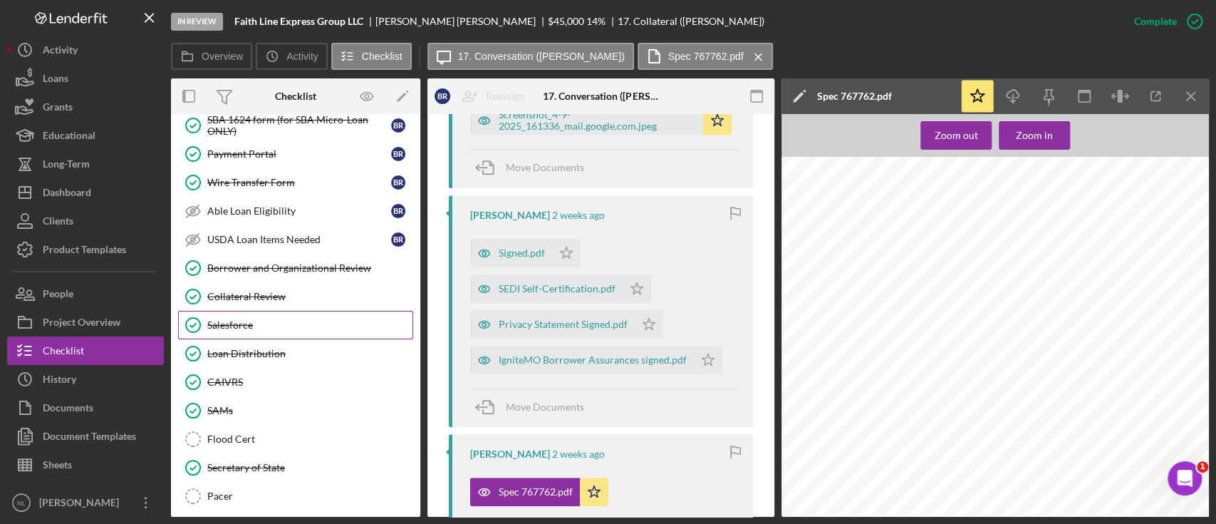
scroll to position [1218, 0]
click at [274, 350] on div "Loan Distribution" at bounding box center [309, 355] width 205 height 11
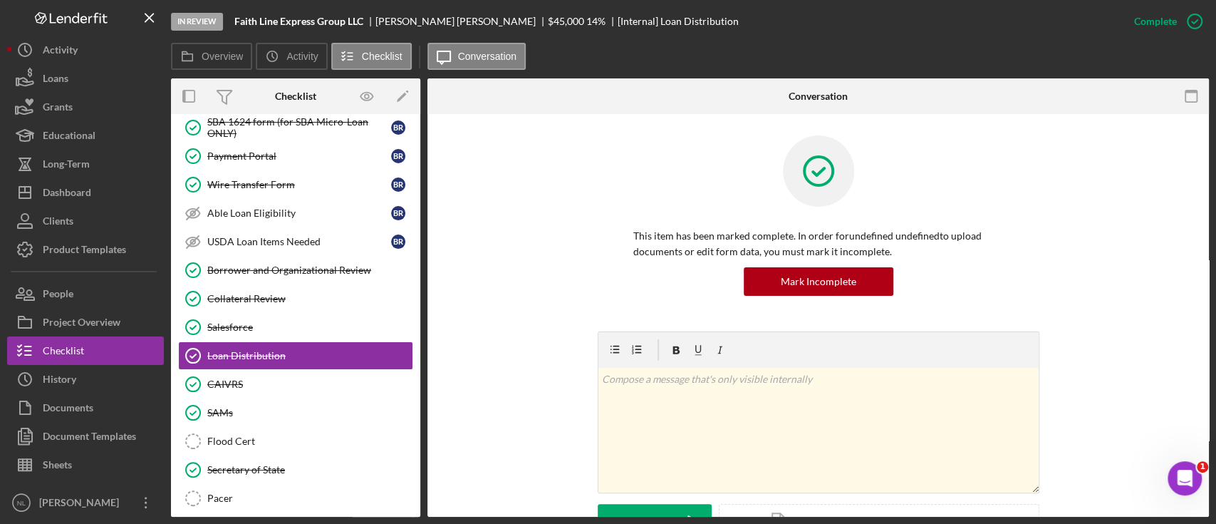
scroll to position [470, 0]
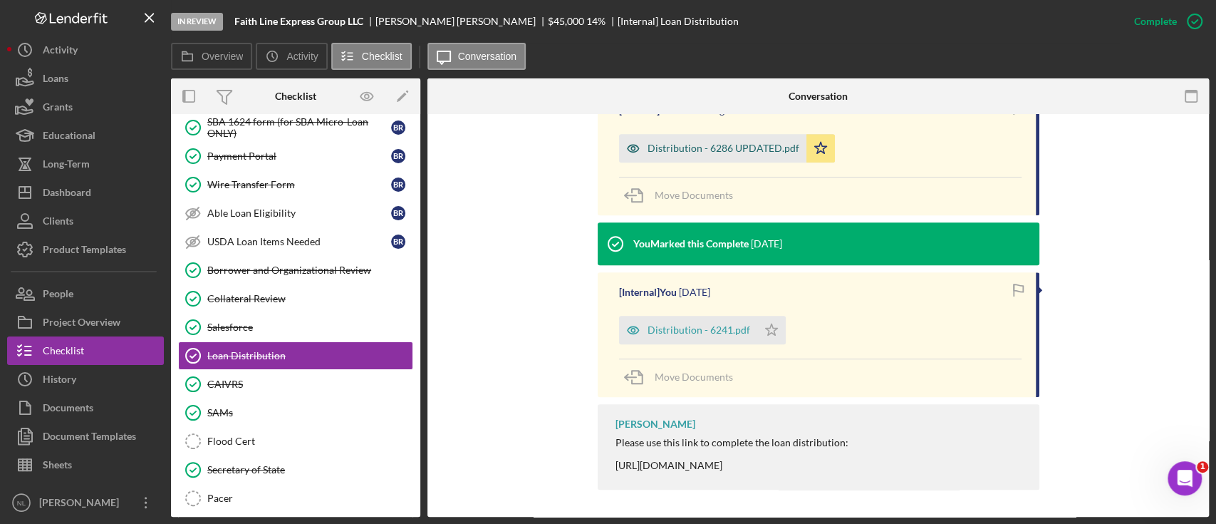
click at [690, 148] on div "Distribution - 6286 UPDATED.pdf" at bounding box center [724, 148] width 152 height 11
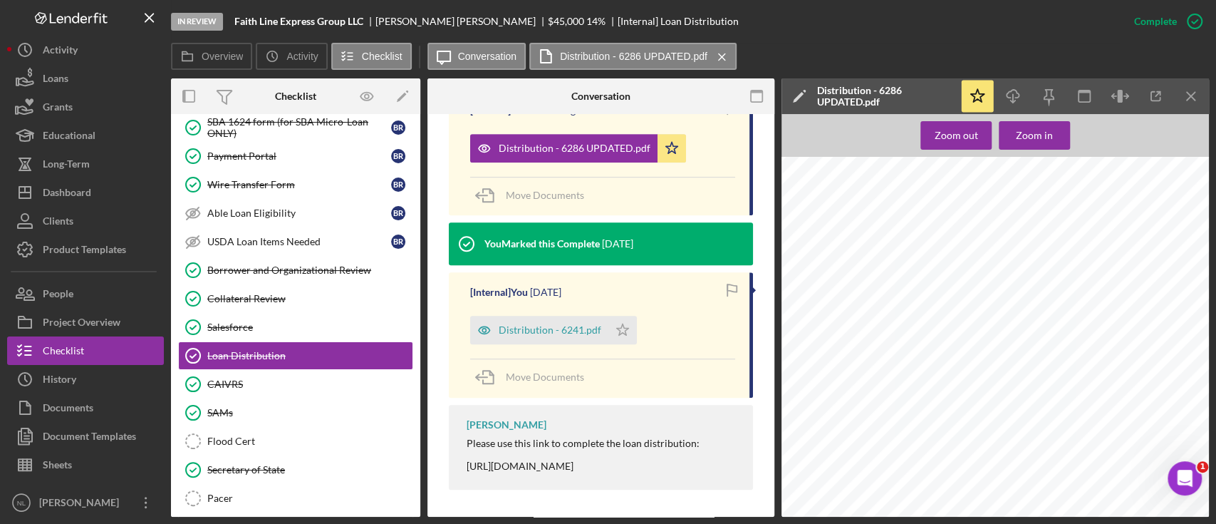
scroll to position [2440, 0]
click at [1188, 88] on icon "Icon/Menu Close" at bounding box center [1192, 97] width 32 height 32
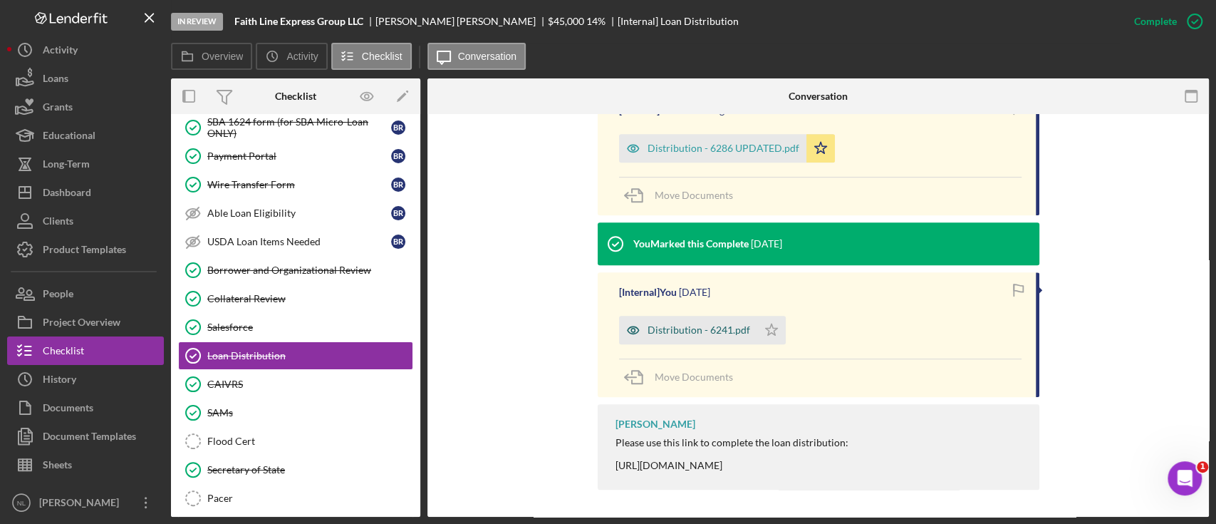
click at [663, 325] on div "Distribution - 6241.pdf" at bounding box center [699, 329] width 103 height 11
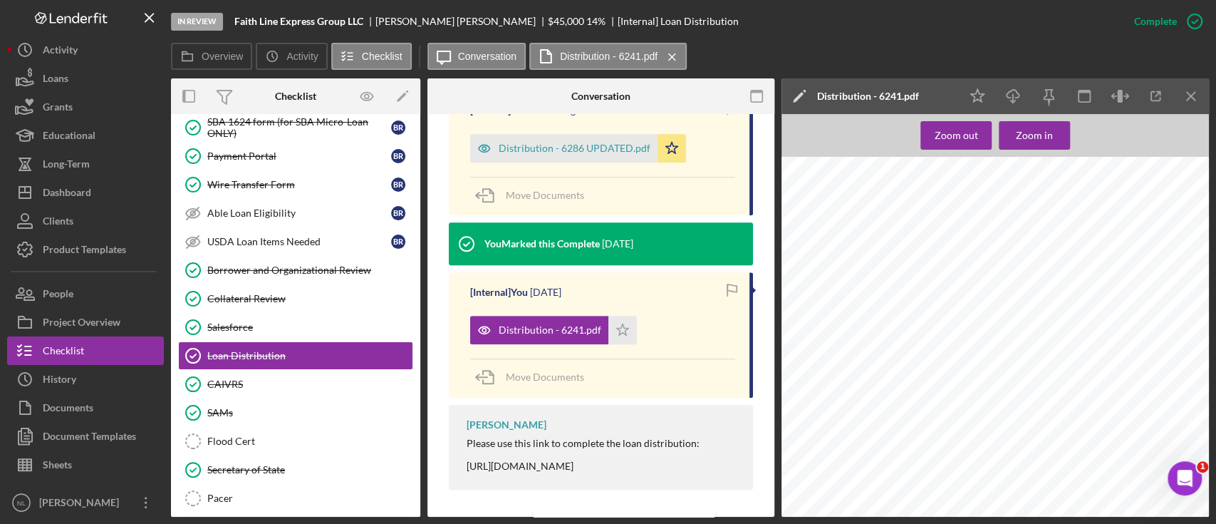
scroll to position [2354, 0]
click at [1197, 94] on icon "Icon/Menu Close" at bounding box center [1192, 97] width 32 height 32
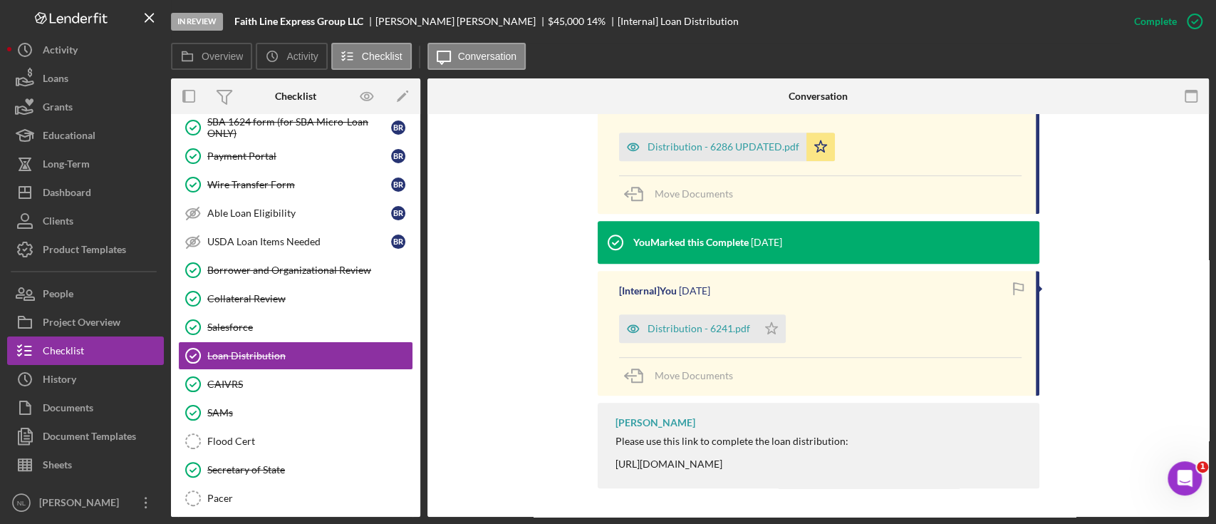
scroll to position [470, 0]
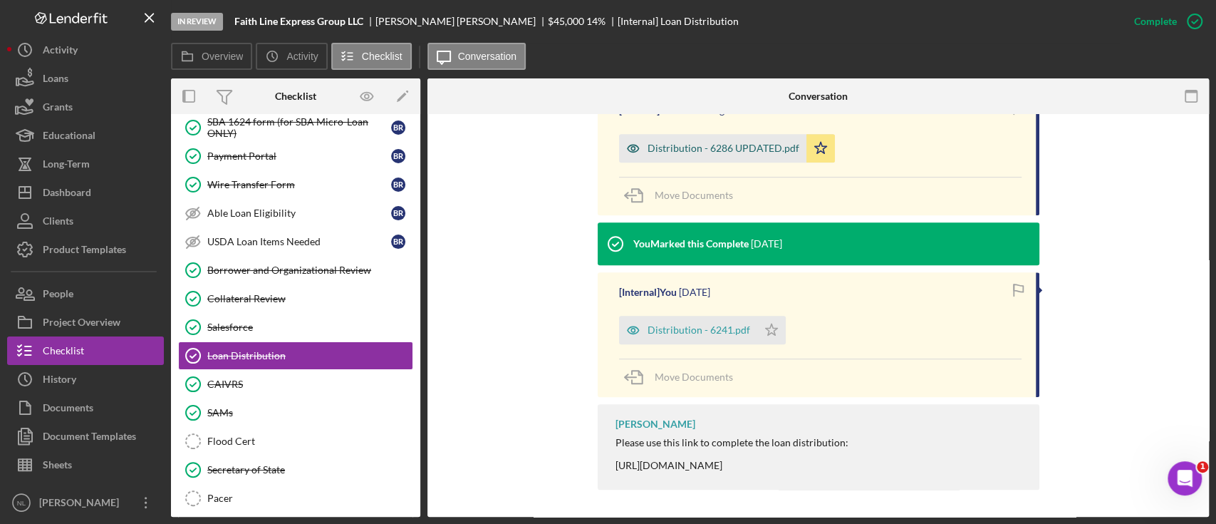
click at [752, 155] on div "Distribution - 6286 UPDATED.pdf" at bounding box center [712, 148] width 187 height 29
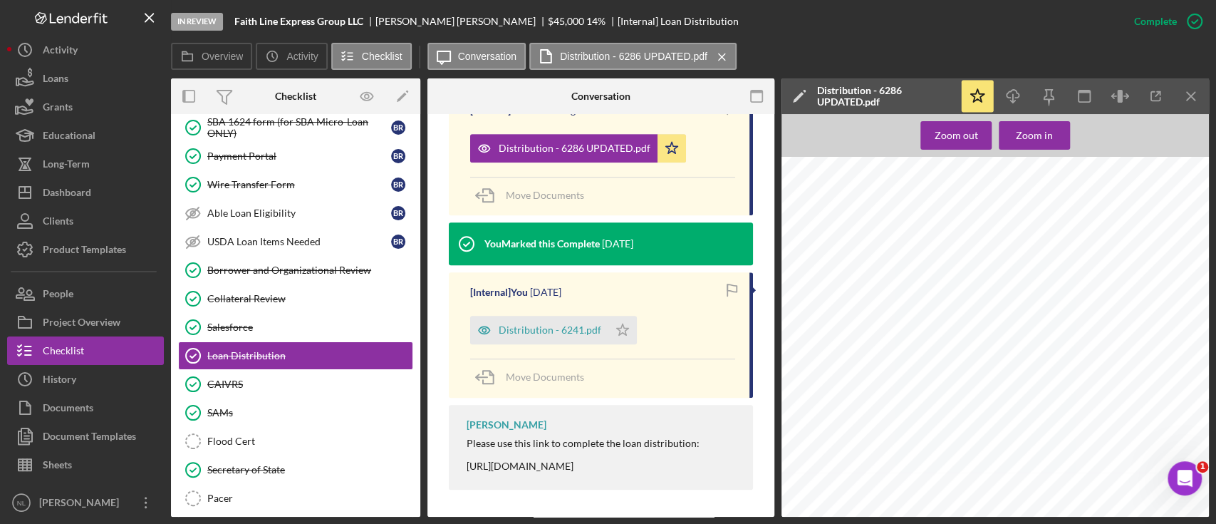
scroll to position [740, 0]
click at [1193, 100] on line "button" at bounding box center [1191, 96] width 8 height 8
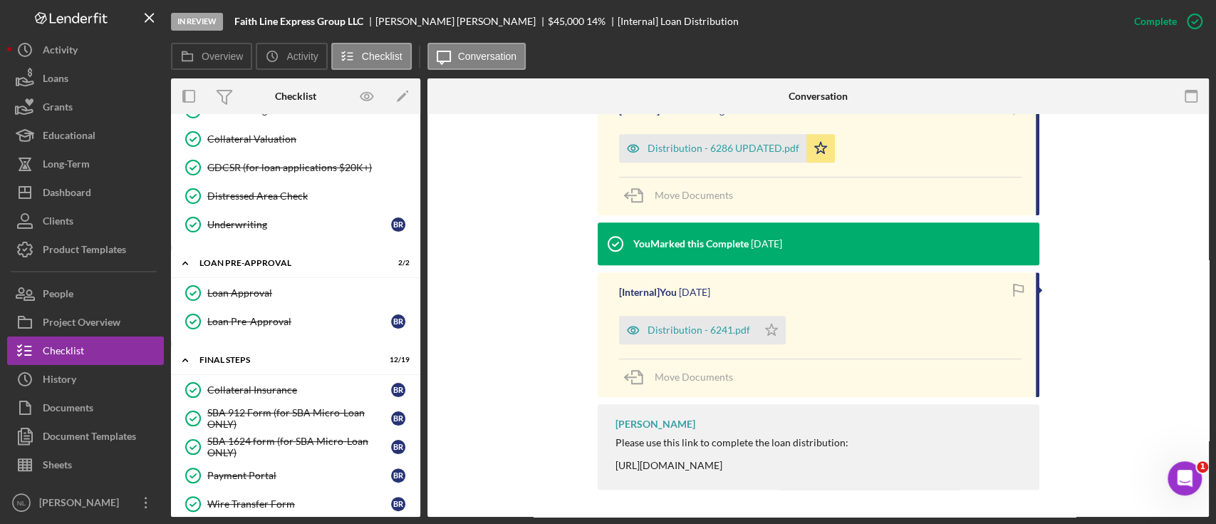
scroll to position [855, 0]
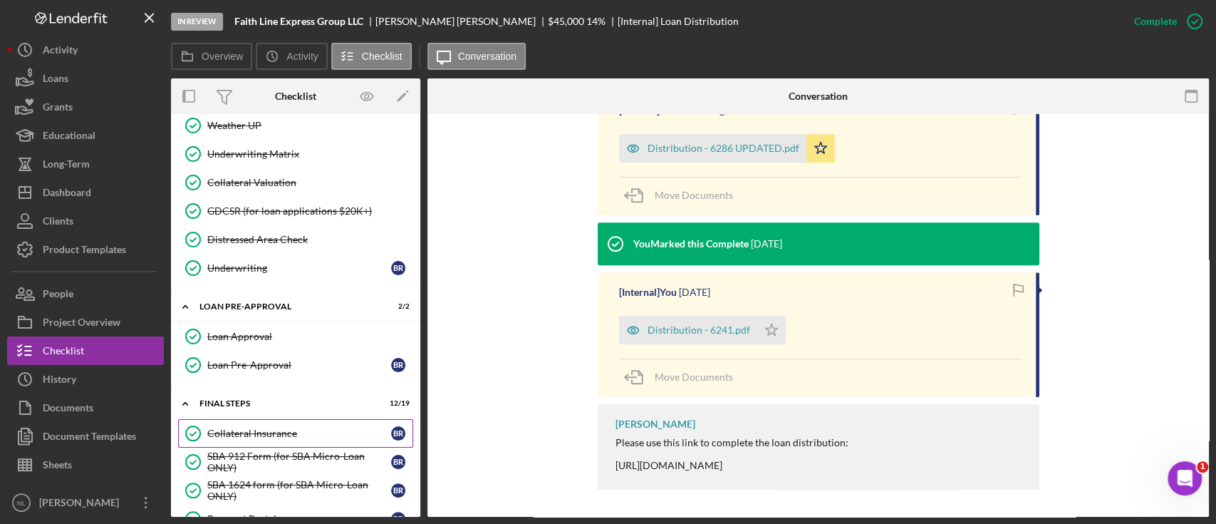
click at [248, 428] on div "Collateral Insurance" at bounding box center [299, 433] width 184 height 11
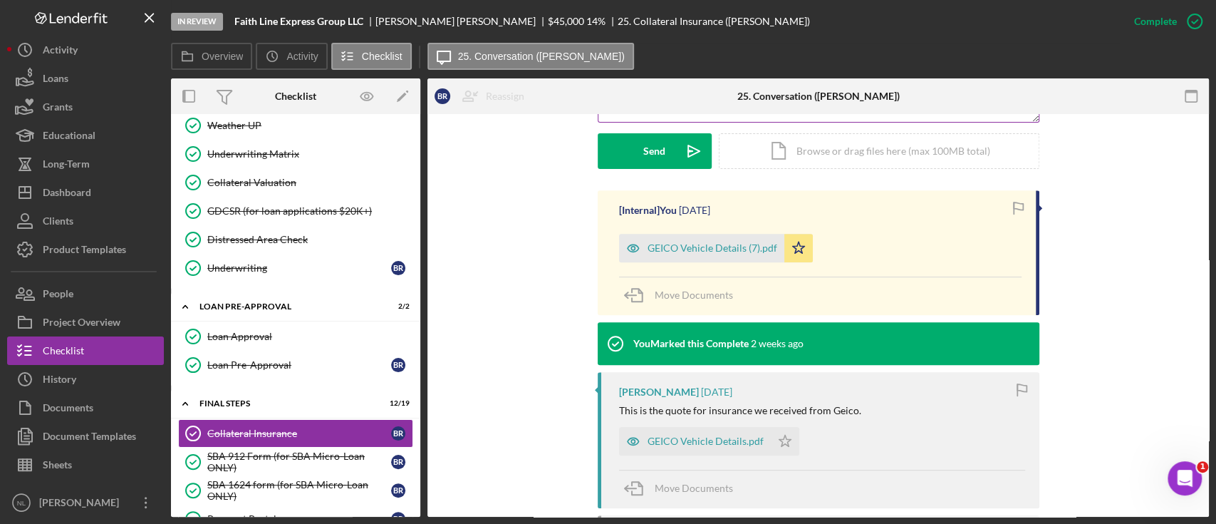
scroll to position [399, 0]
click at [697, 244] on div "GEICO Vehicle Details (7).pdf" at bounding box center [713, 247] width 130 height 11
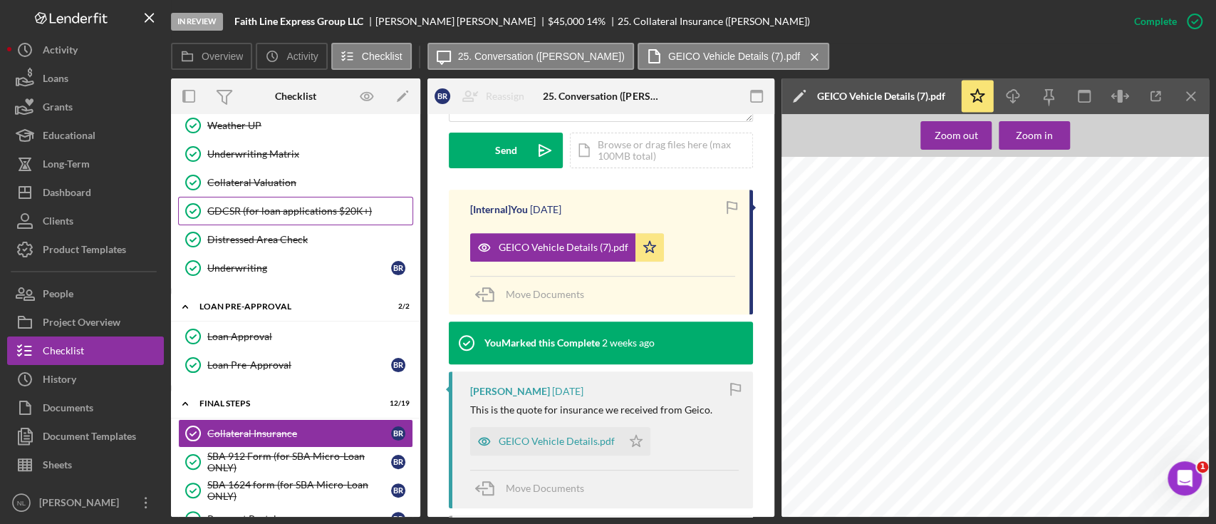
scroll to position [1335, 0]
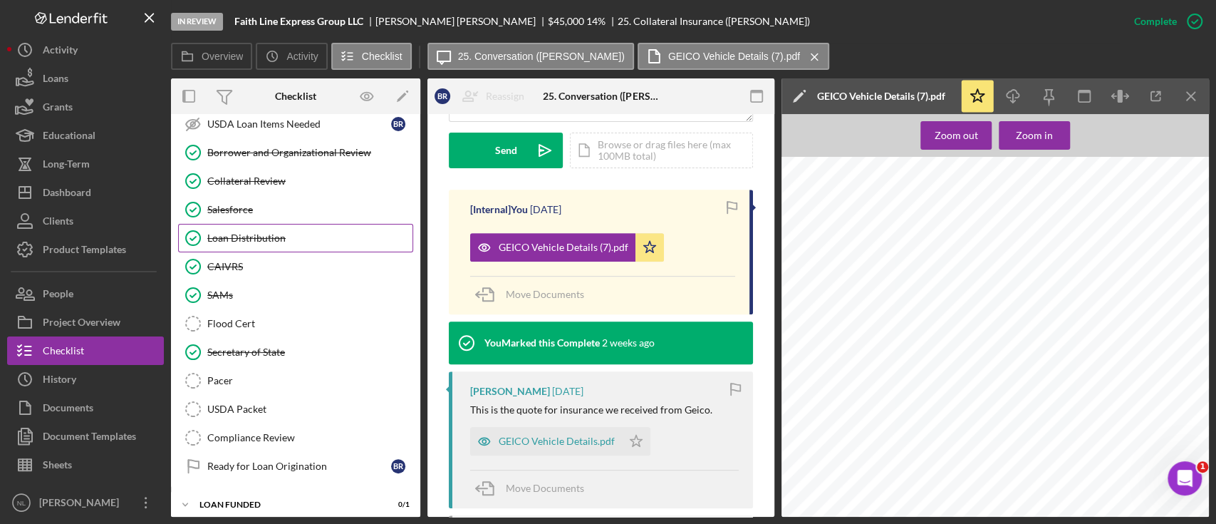
click at [261, 232] on div "Loan Distribution" at bounding box center [309, 237] width 205 height 11
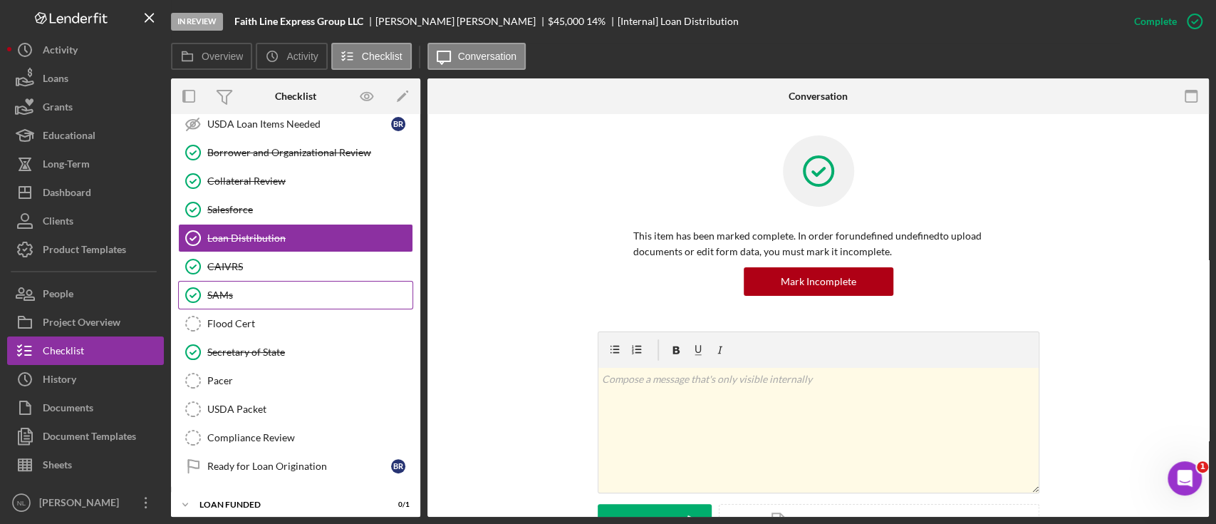
click at [259, 289] on div "SAMs" at bounding box center [309, 294] width 205 height 11
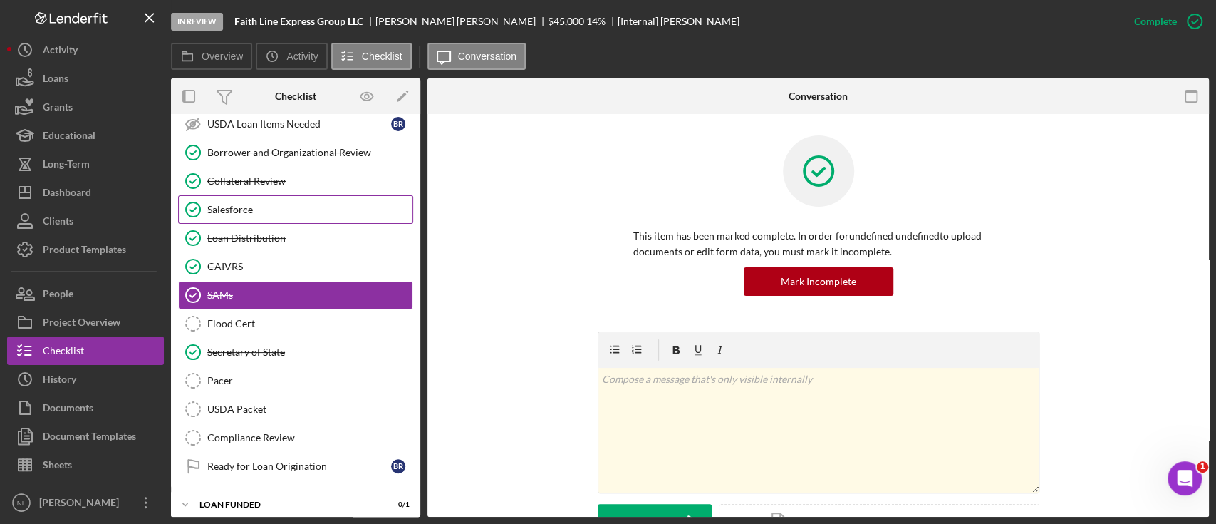
click at [242, 212] on link "Salesforce Salesforce" at bounding box center [295, 209] width 235 height 29
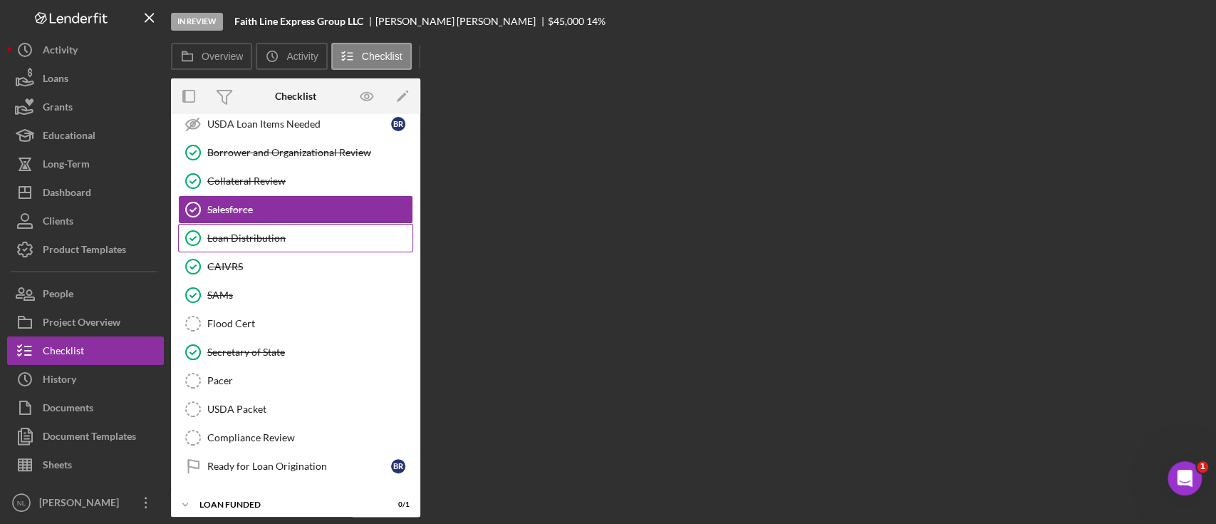
scroll to position [1335, 0]
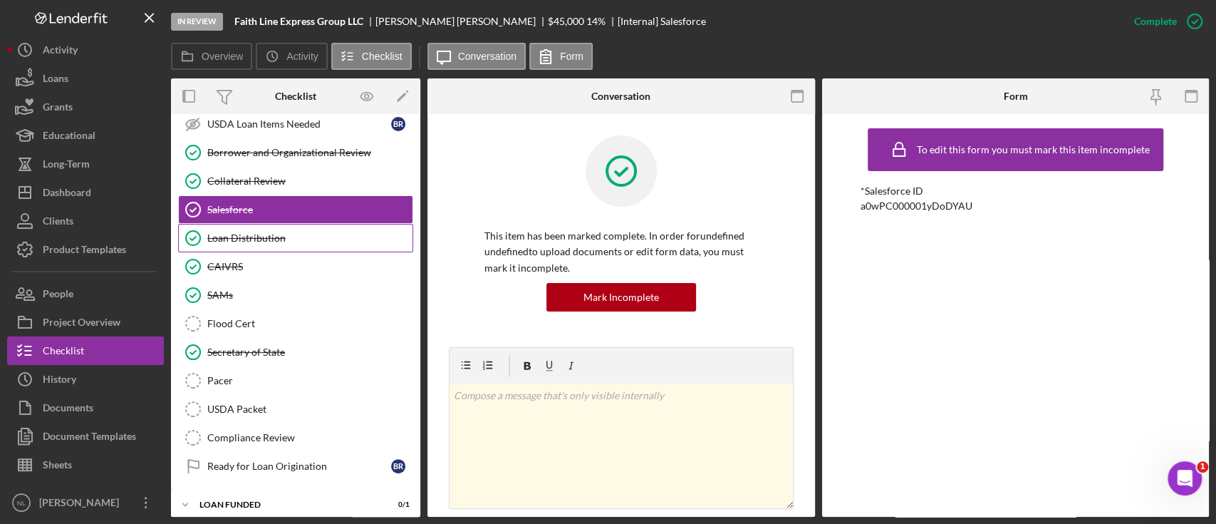
click at [242, 236] on link "Loan Distribution Loan Distribution" at bounding box center [295, 238] width 235 height 29
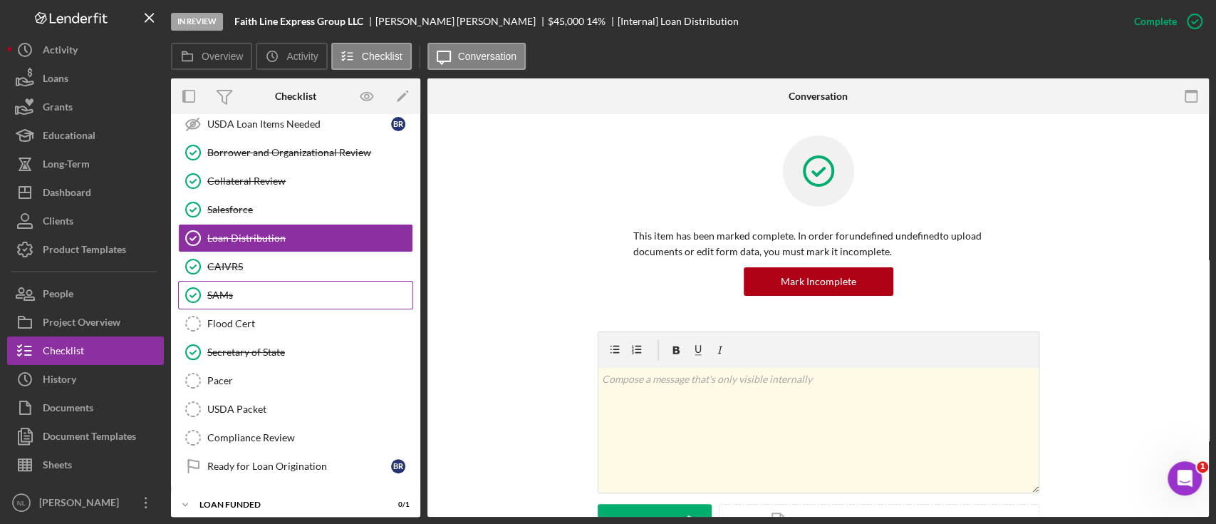
click at [260, 289] on div "SAMs" at bounding box center [309, 294] width 205 height 11
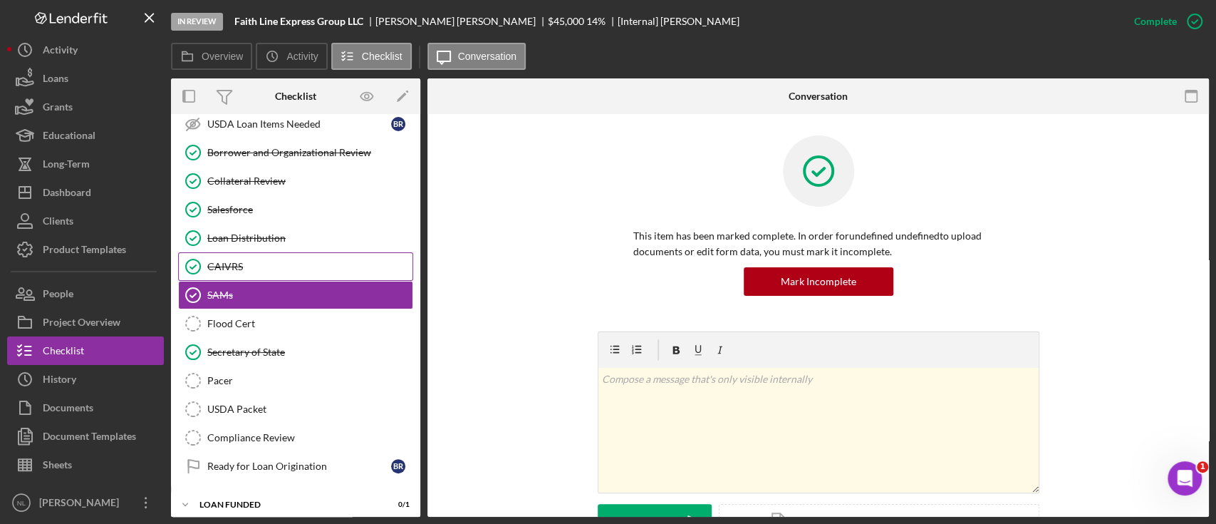
click at [250, 261] on div "CAIVRS" at bounding box center [309, 266] width 205 height 11
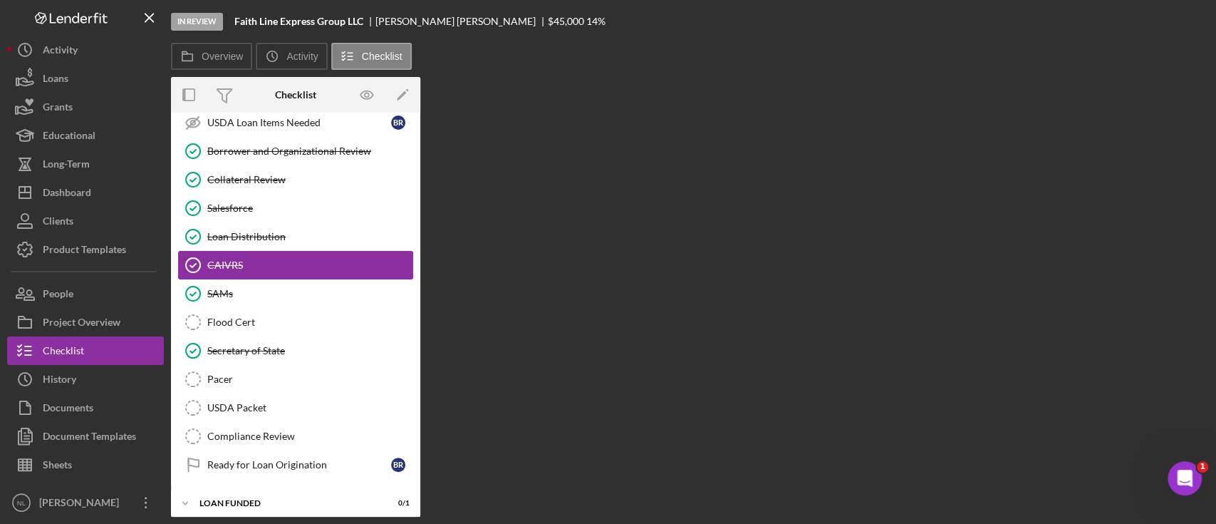
scroll to position [1335, 0]
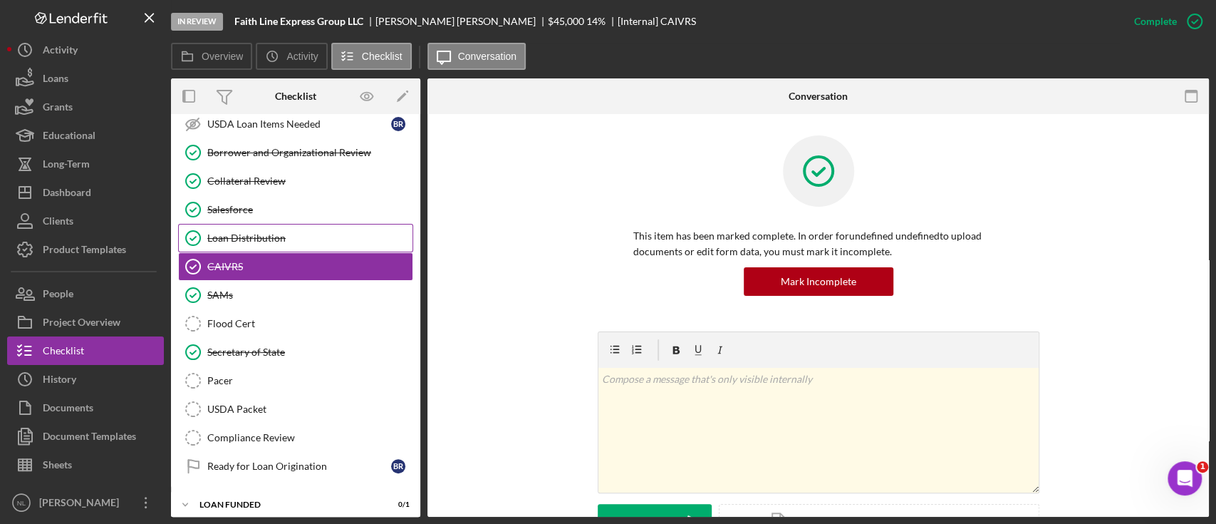
click at [245, 237] on link "Loan Distribution Loan Distribution" at bounding box center [295, 238] width 235 height 29
